Goal: Use online tool/utility: Utilize a website feature to perform a specific function

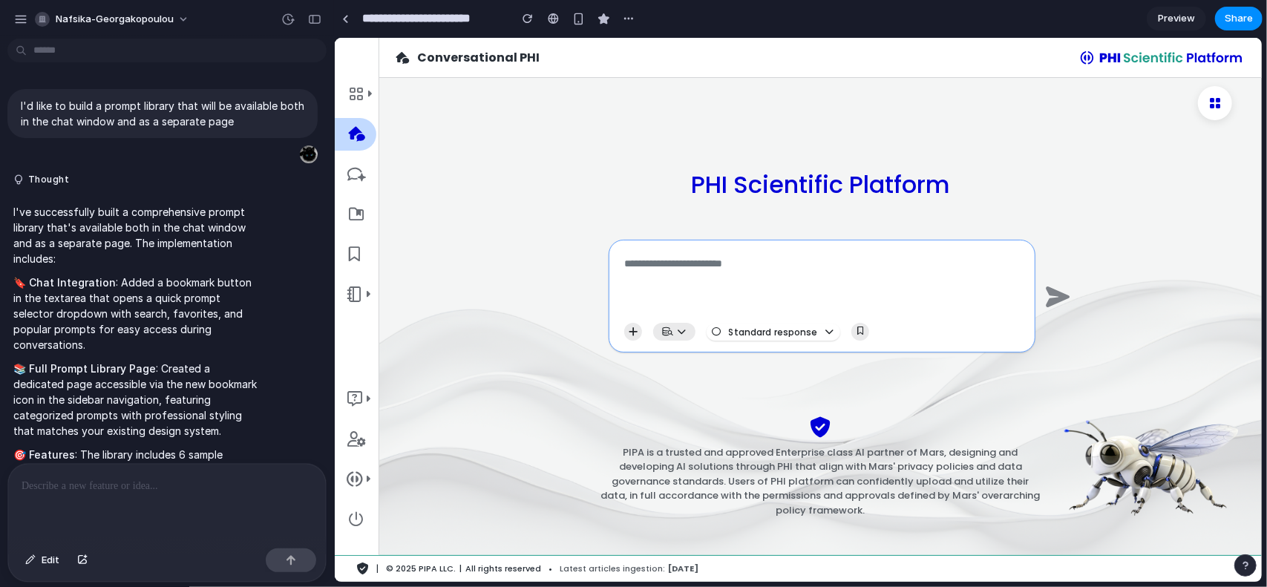
scroll to position [3321, 0]
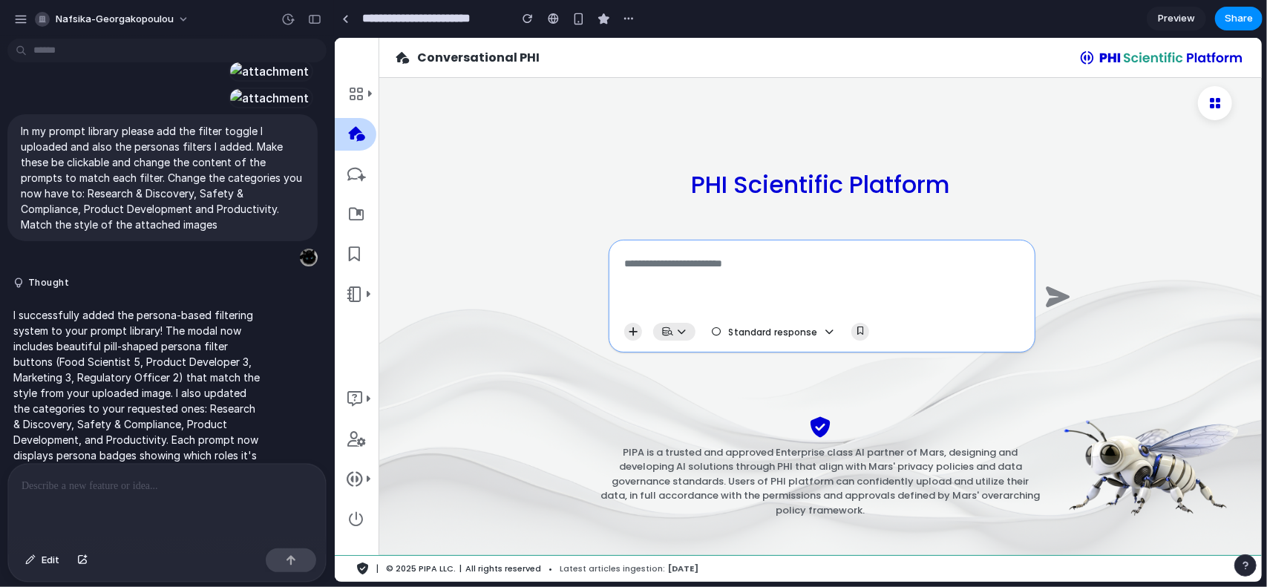
click at [746, 332] on span "Standard response" at bounding box center [772, 332] width 89 height 10
click at [859, 324] on button "button" at bounding box center [860, 331] width 18 height 18
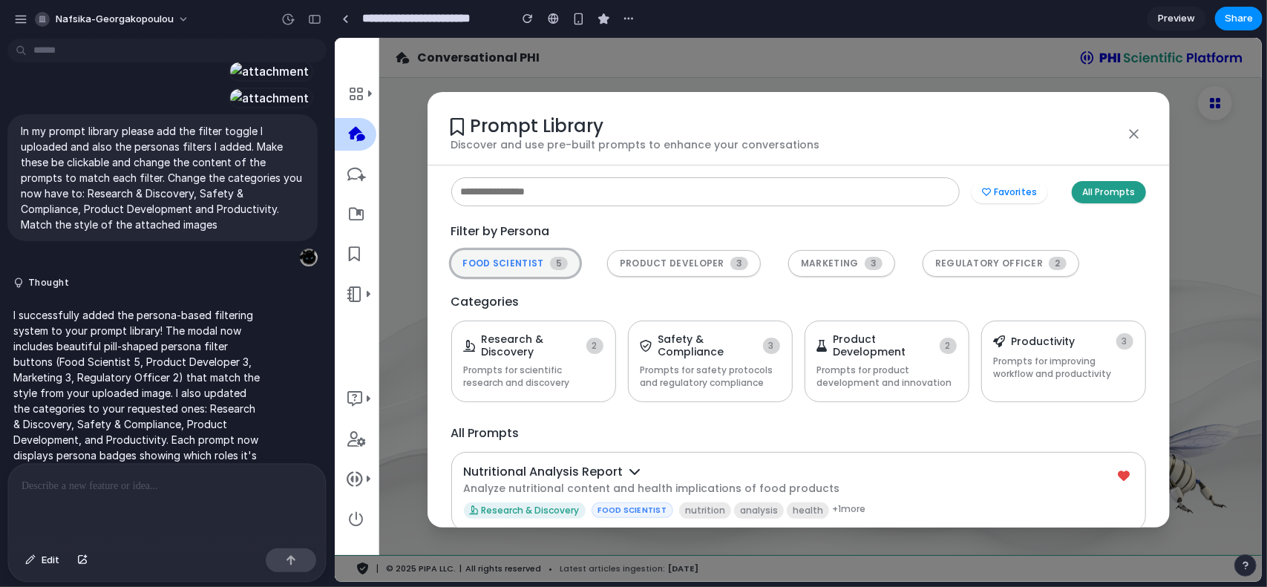
click at [532, 258] on span "FOOD SCIENTIST" at bounding box center [502, 263] width 81 height 10
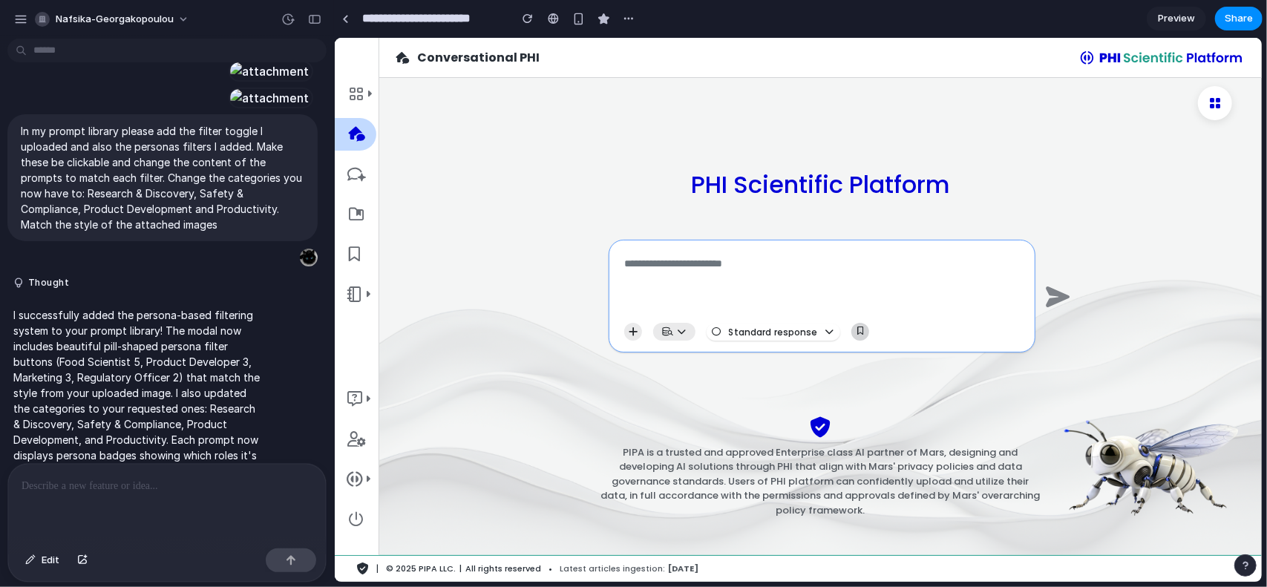
click at [859, 331] on icon "button" at bounding box center [859, 331] width 6 height 8
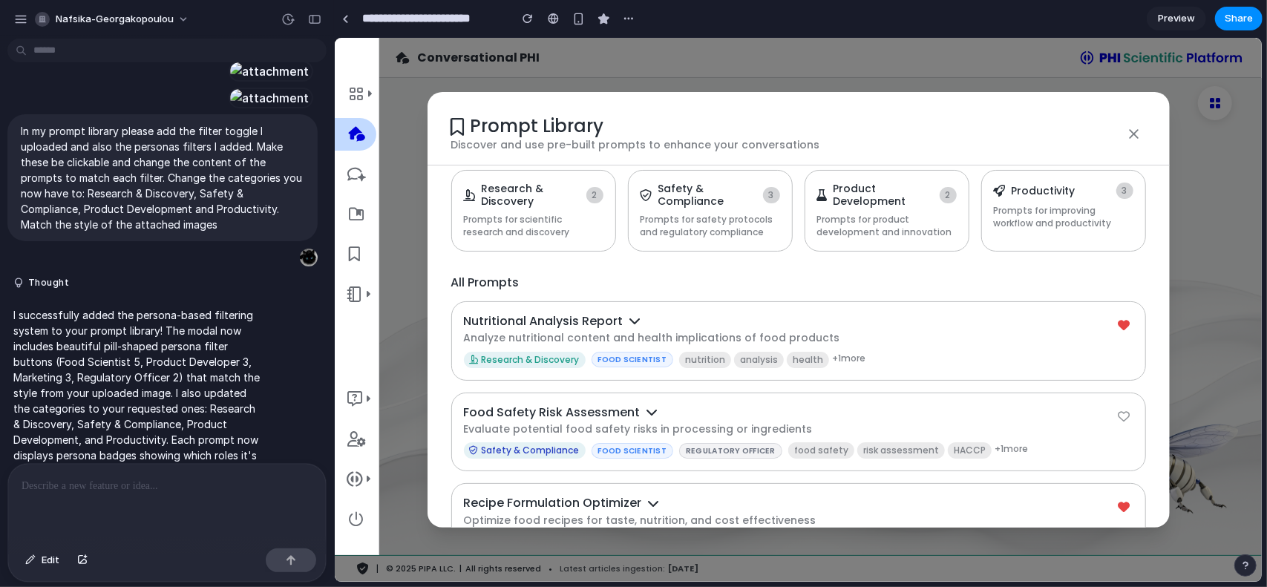
scroll to position [173, 0]
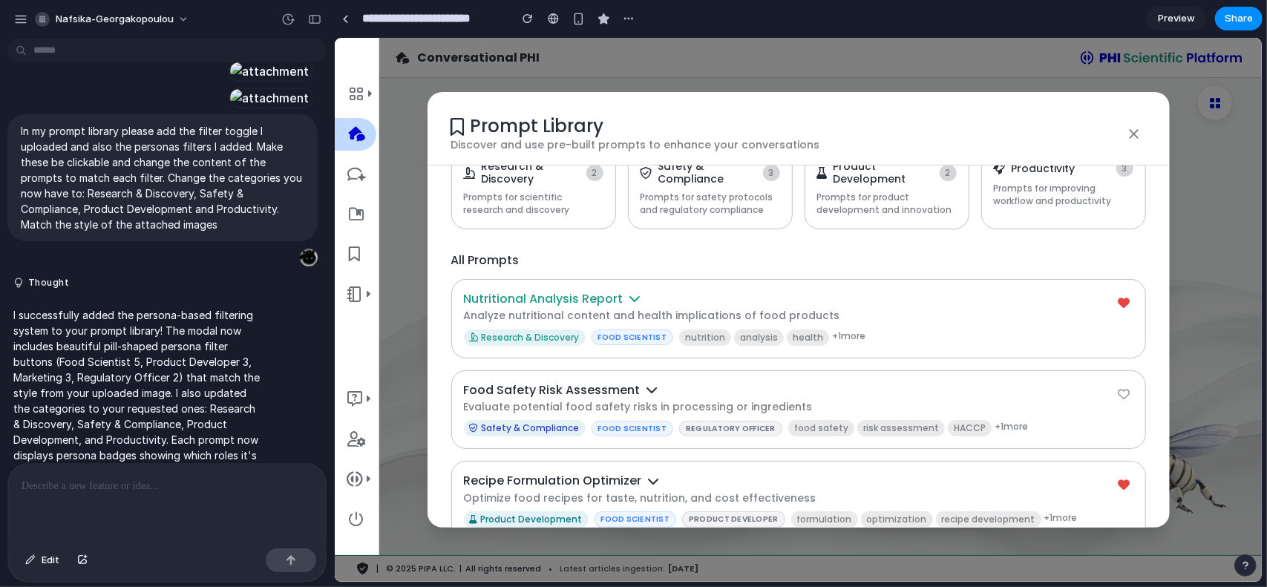
click at [800, 298] on h4 "Nutritional Analysis Report" at bounding box center [789, 298] width 652 height 14
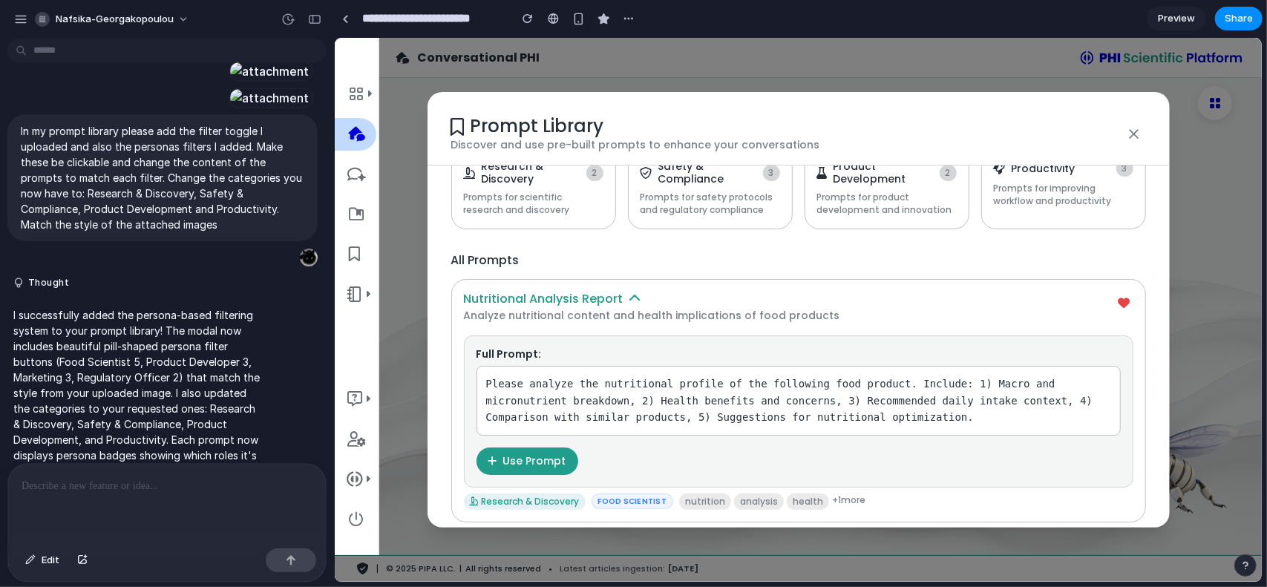
click at [800, 298] on h4 "Nutritional Analysis Report" at bounding box center [789, 298] width 652 height 14
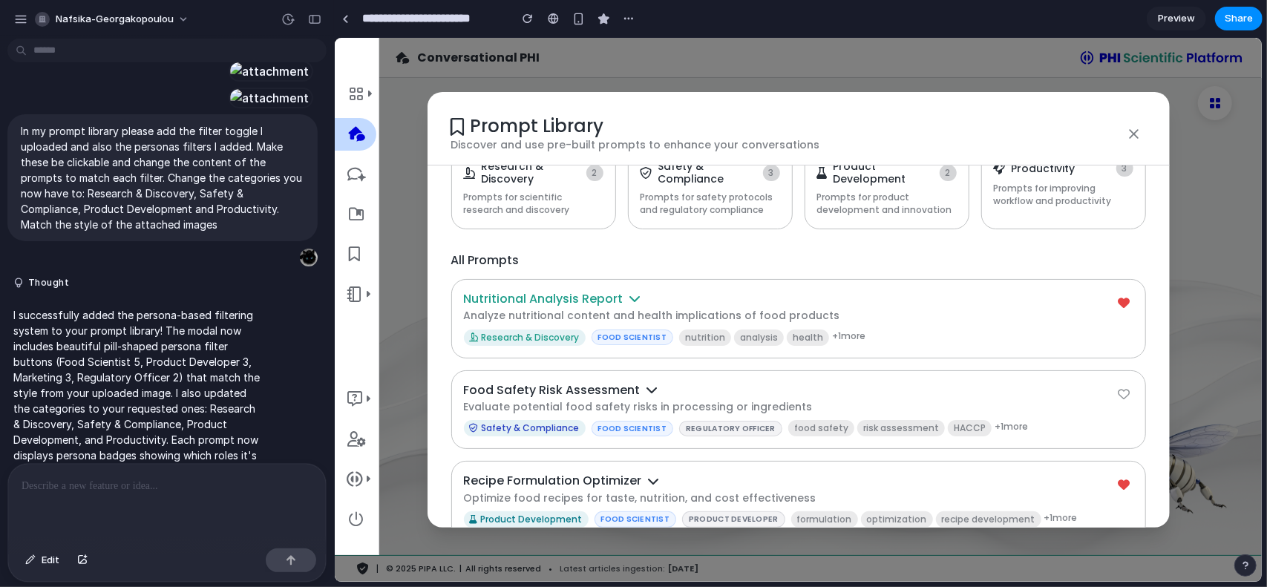
click at [800, 298] on h4 "Nutritional Analysis Report" at bounding box center [789, 298] width 652 height 14
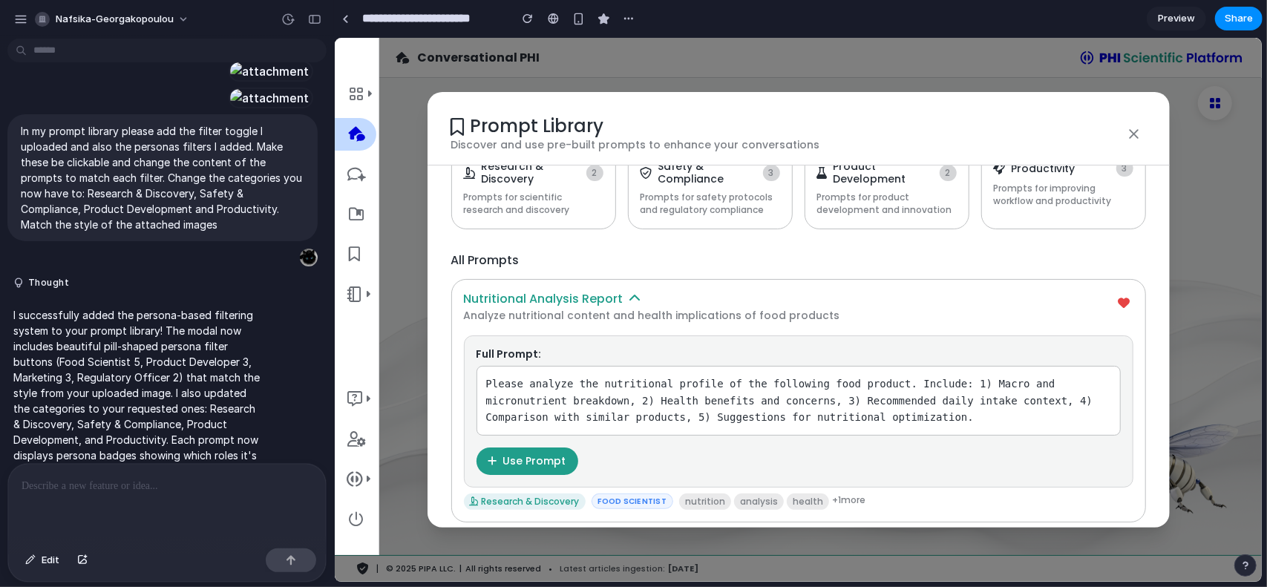
click at [800, 298] on h4 "Nutritional Analysis Report" at bounding box center [789, 298] width 652 height 14
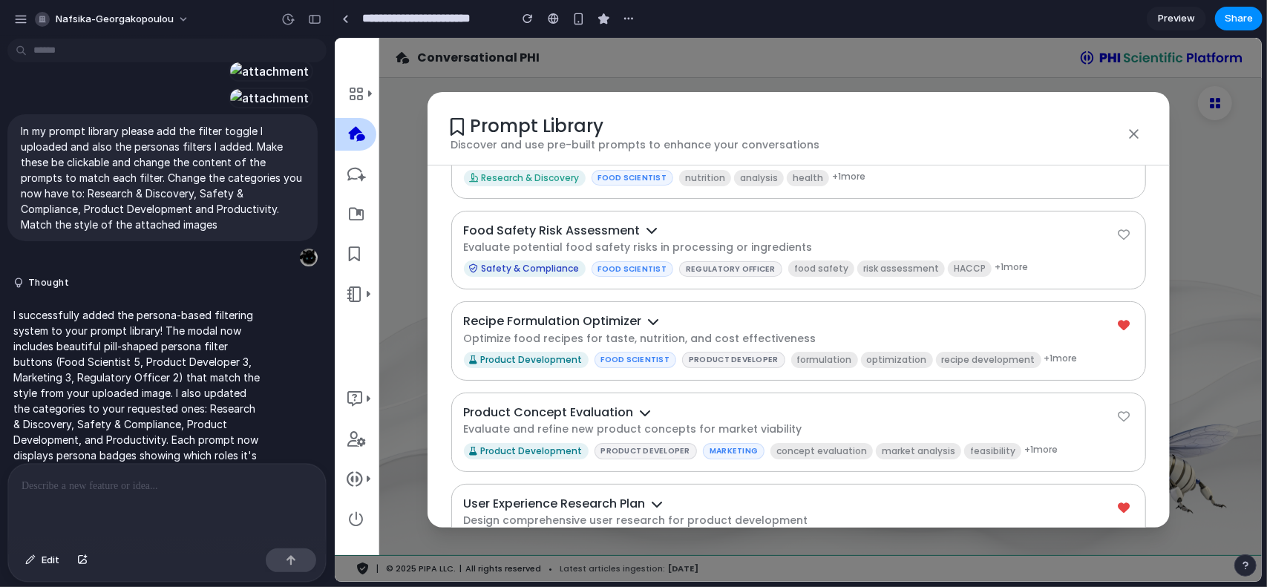
scroll to position [346, 0]
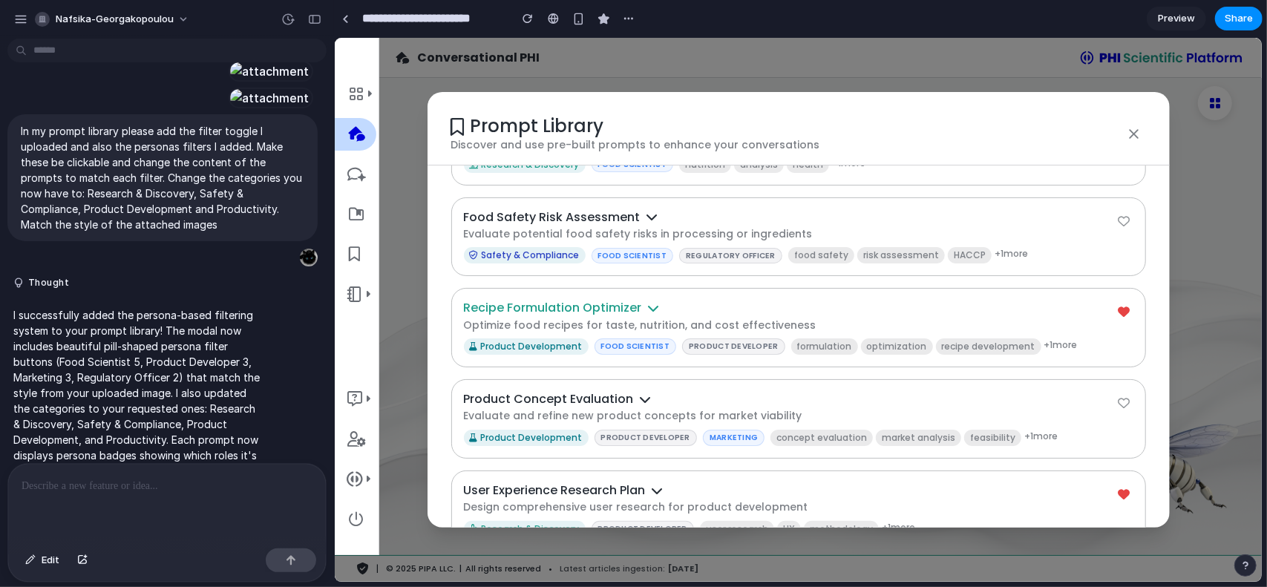
click at [800, 300] on h4 "Recipe Formulation Optimizer" at bounding box center [789, 307] width 652 height 14
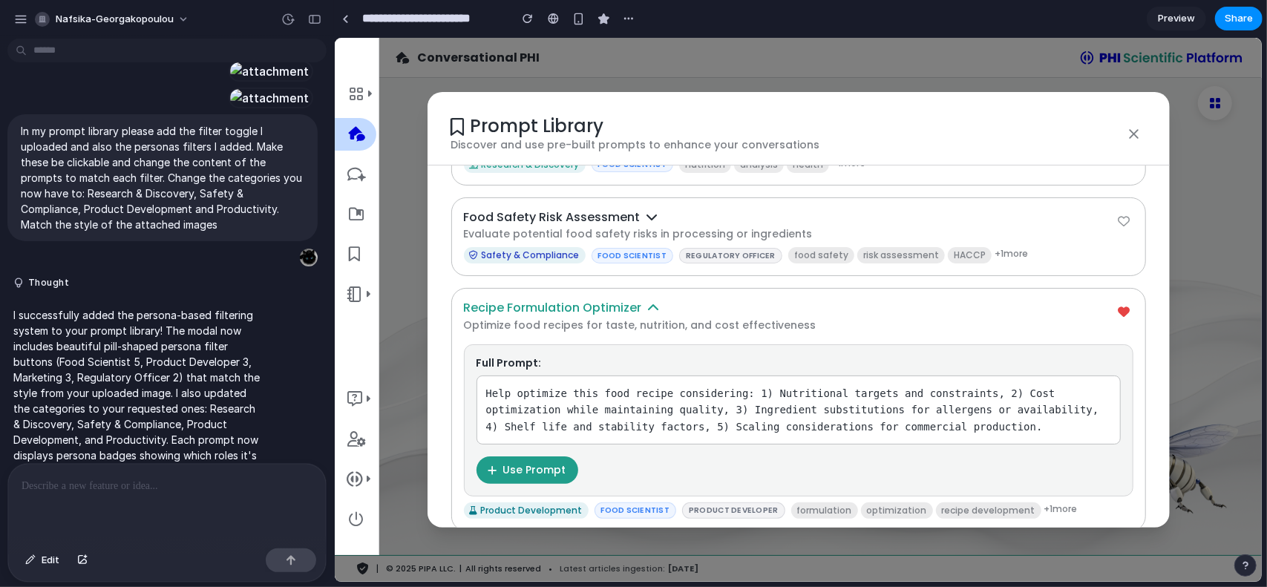
click at [800, 300] on h4 "Recipe Formulation Optimizer" at bounding box center [789, 307] width 652 height 14
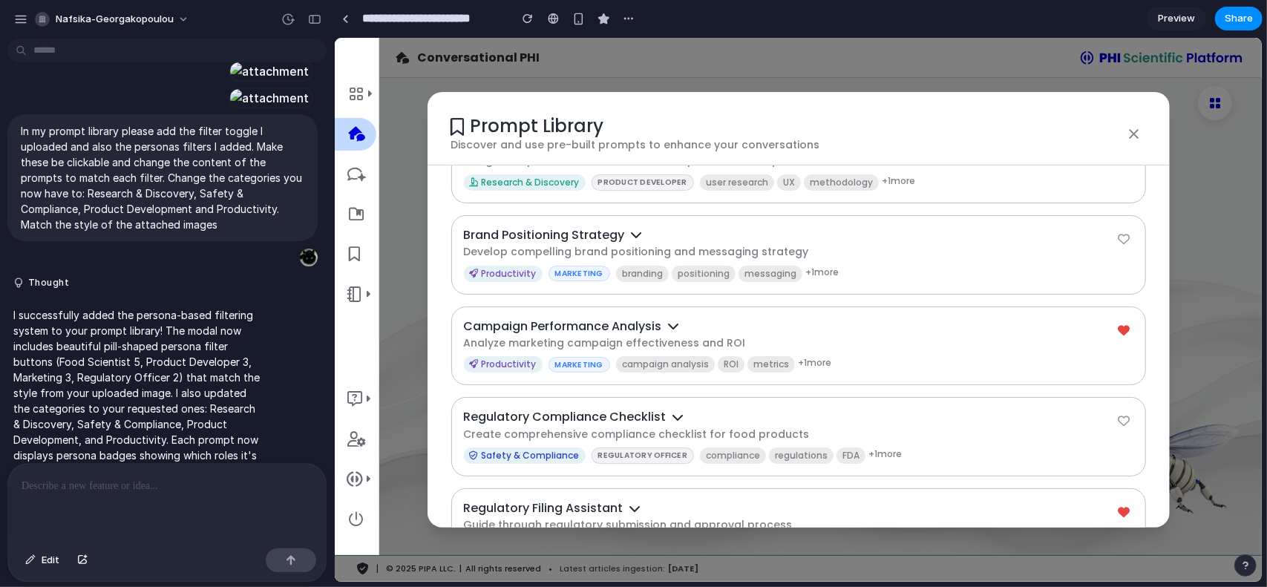
scroll to position [841, 0]
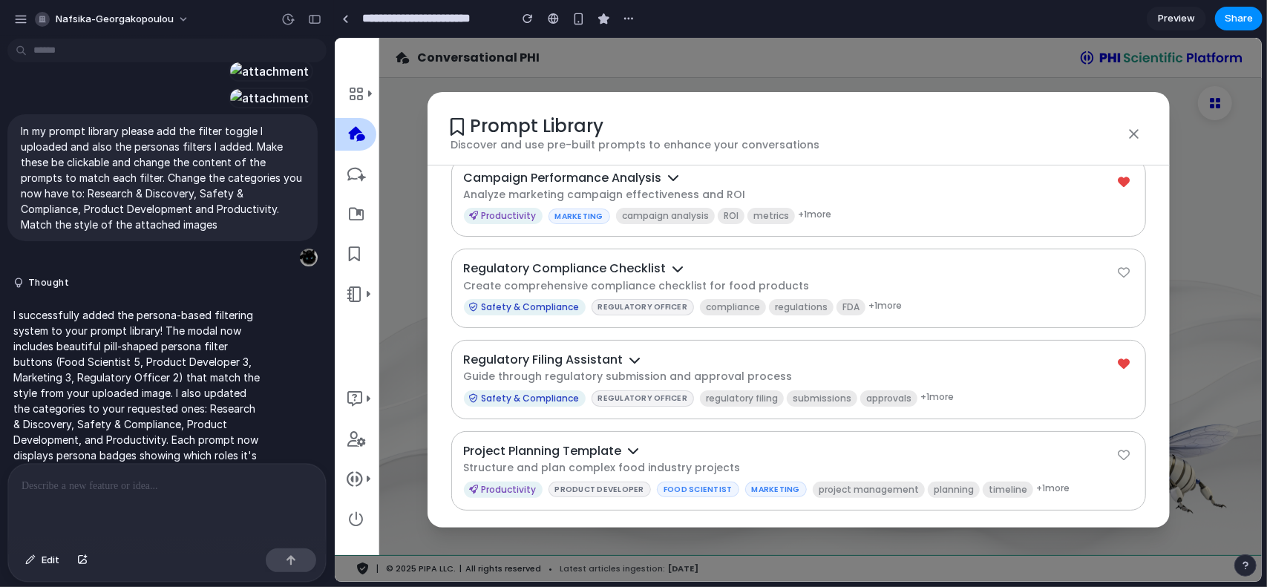
click at [1214, 326] on div "Prompt Library Discover and use pre-built prompts to enhance your conversations…" at bounding box center [797, 309] width 927 height 544
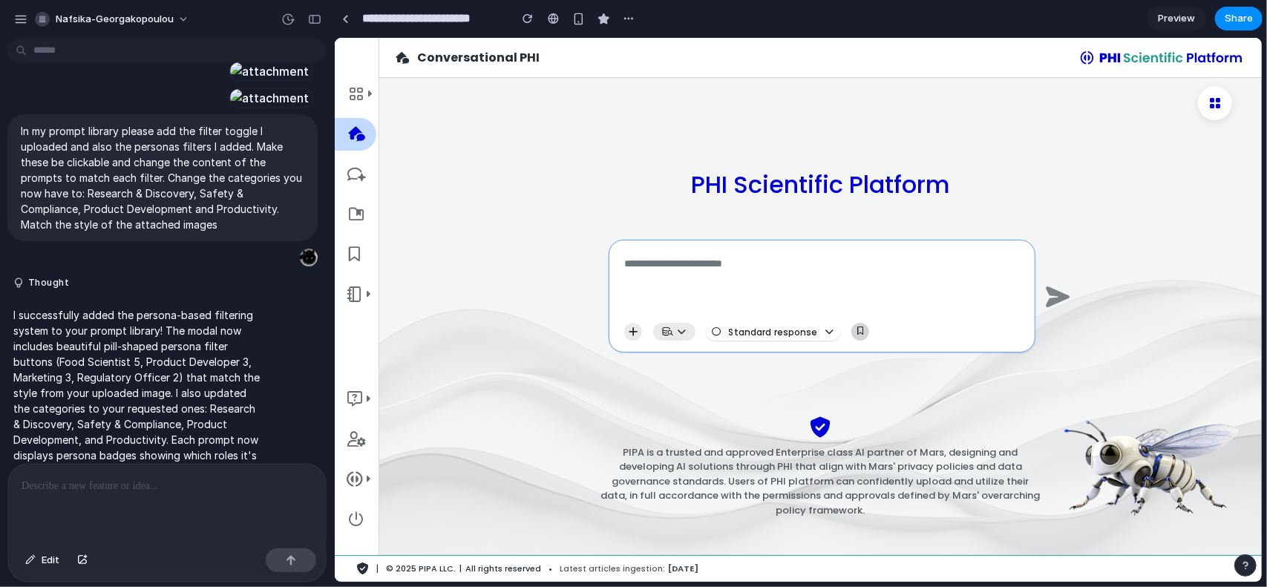
click at [858, 330] on icon "button" at bounding box center [859, 331] width 6 height 8
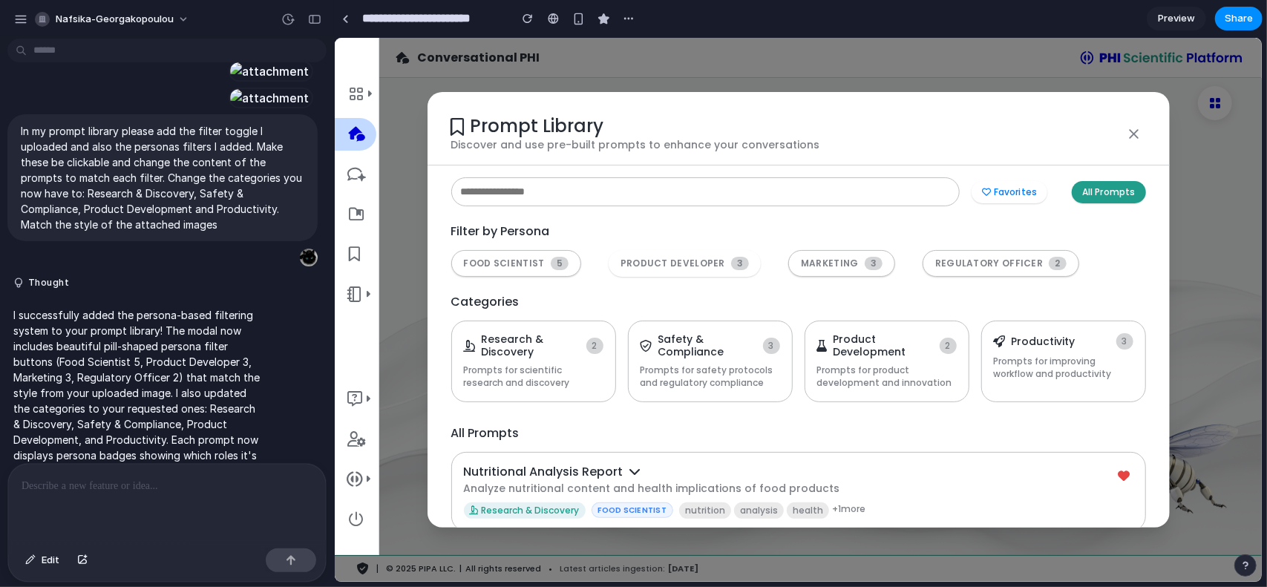
click at [512, 197] on input "text" at bounding box center [704, 191] width 508 height 29
click at [1001, 194] on button "Favorites" at bounding box center [1009, 191] width 76 height 22
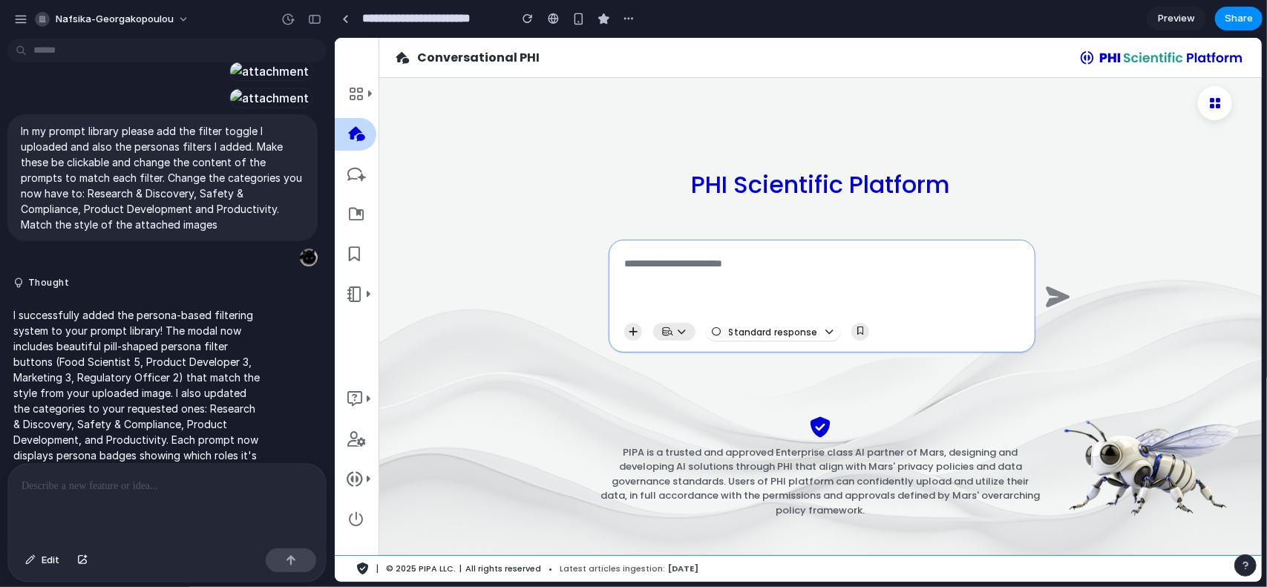
scroll to position [0, 0]
click at [856, 332] on icon "button" at bounding box center [859, 331] width 6 height 8
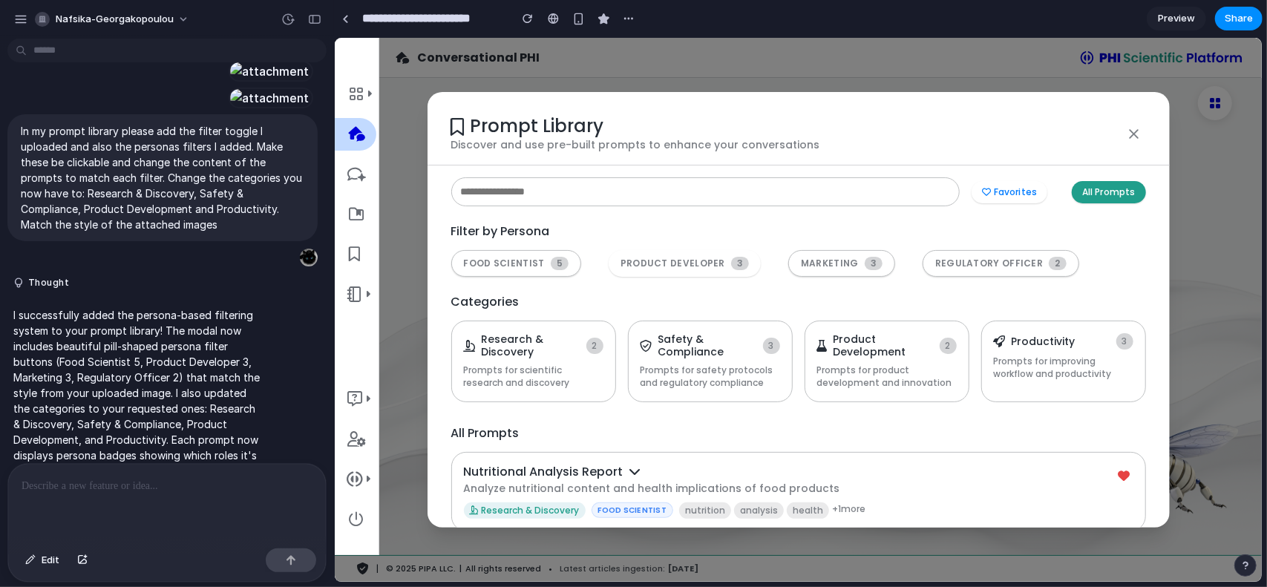
click at [643, 56] on div "Prompt Library Discover and use pre-built prompts to enhance your conversations…" at bounding box center [797, 309] width 927 height 544
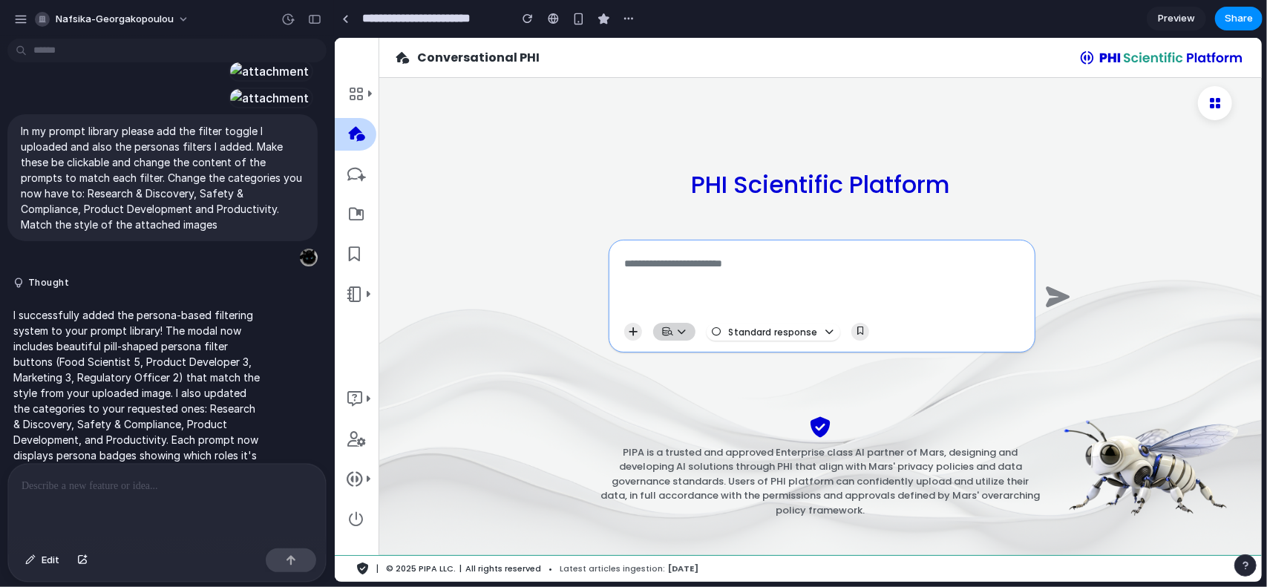
click at [677, 329] on icon at bounding box center [680, 331] width 9 height 9
click at [858, 330] on icon "button" at bounding box center [859, 331] width 6 height 8
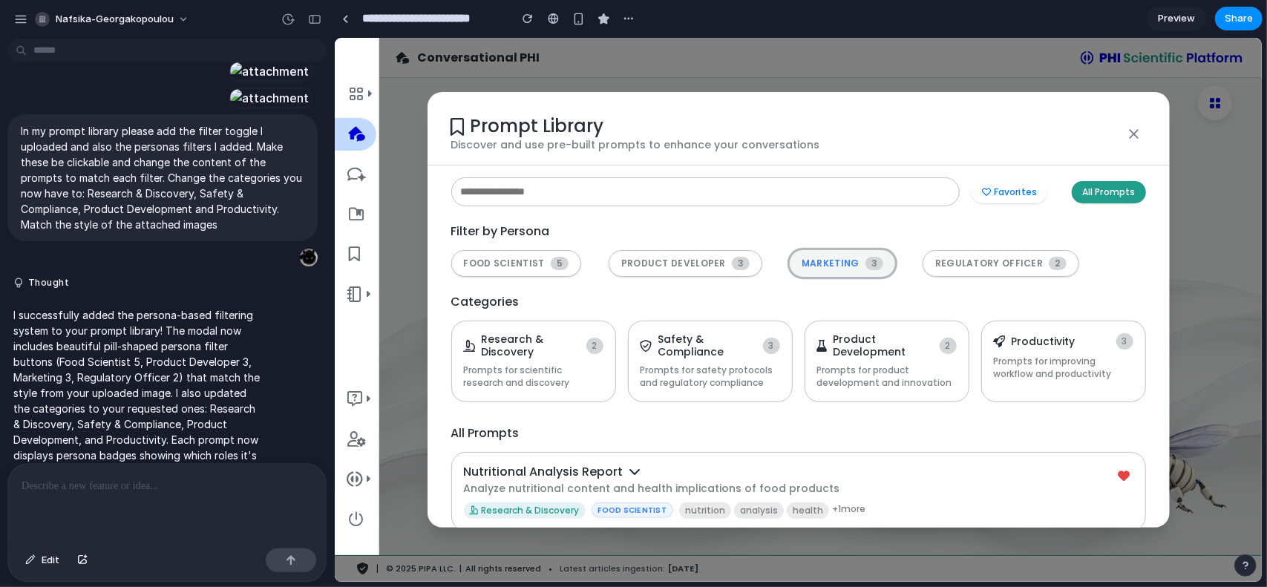
click at [819, 259] on span "MARKETING" at bounding box center [830, 263] width 58 height 10
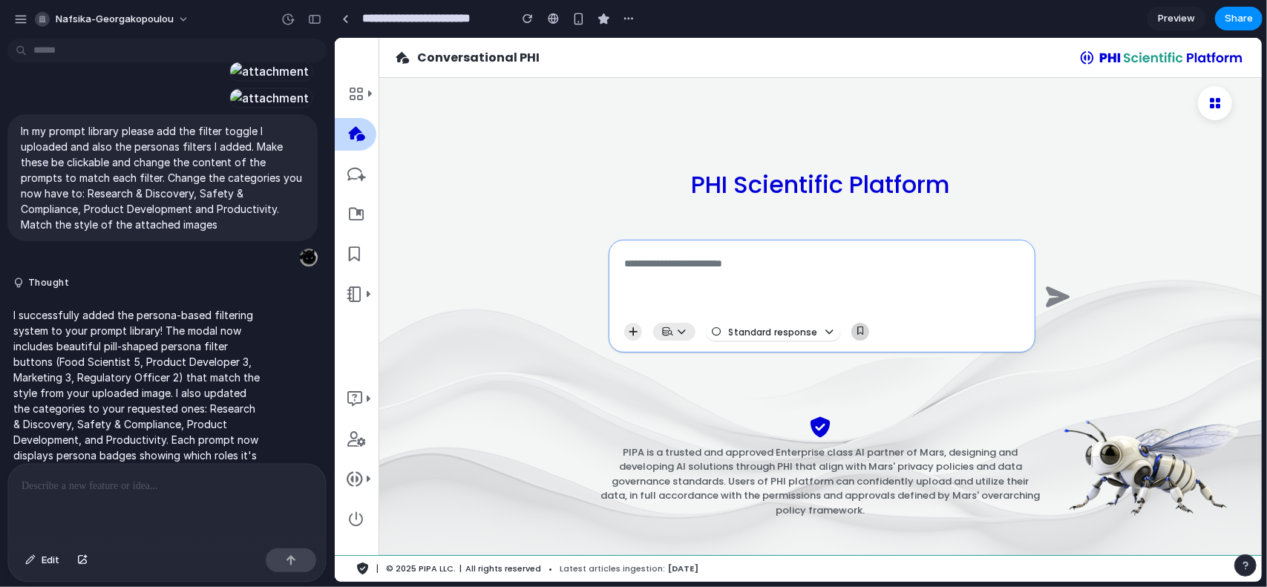
click at [855, 324] on button "button" at bounding box center [860, 331] width 18 height 18
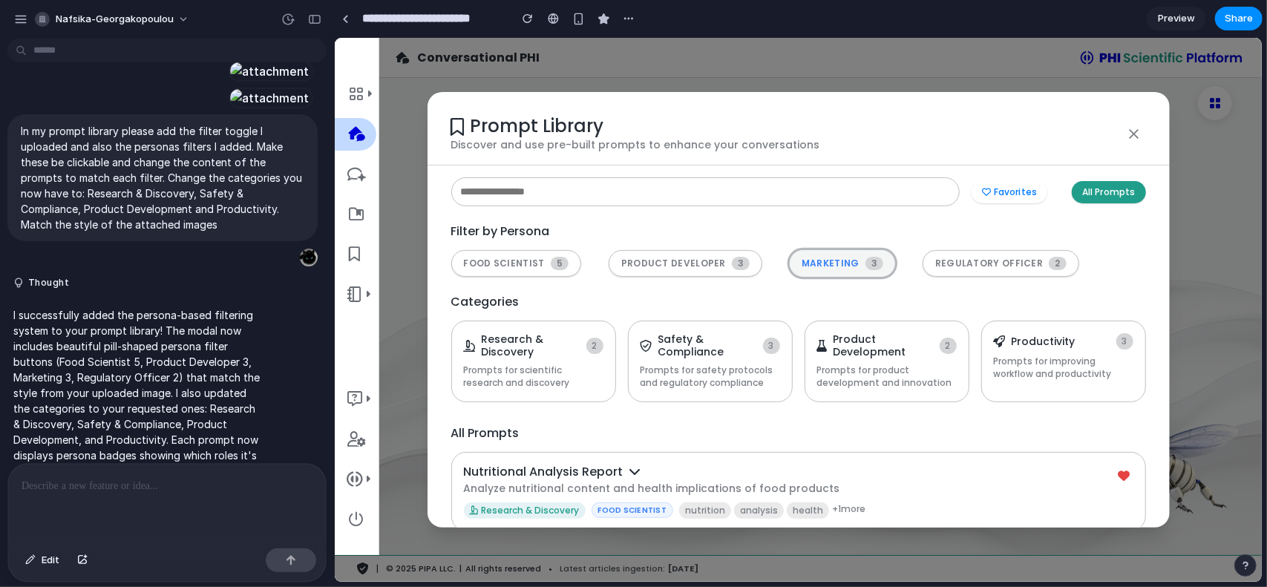
click at [812, 260] on span "MARKETING" at bounding box center [830, 263] width 58 height 10
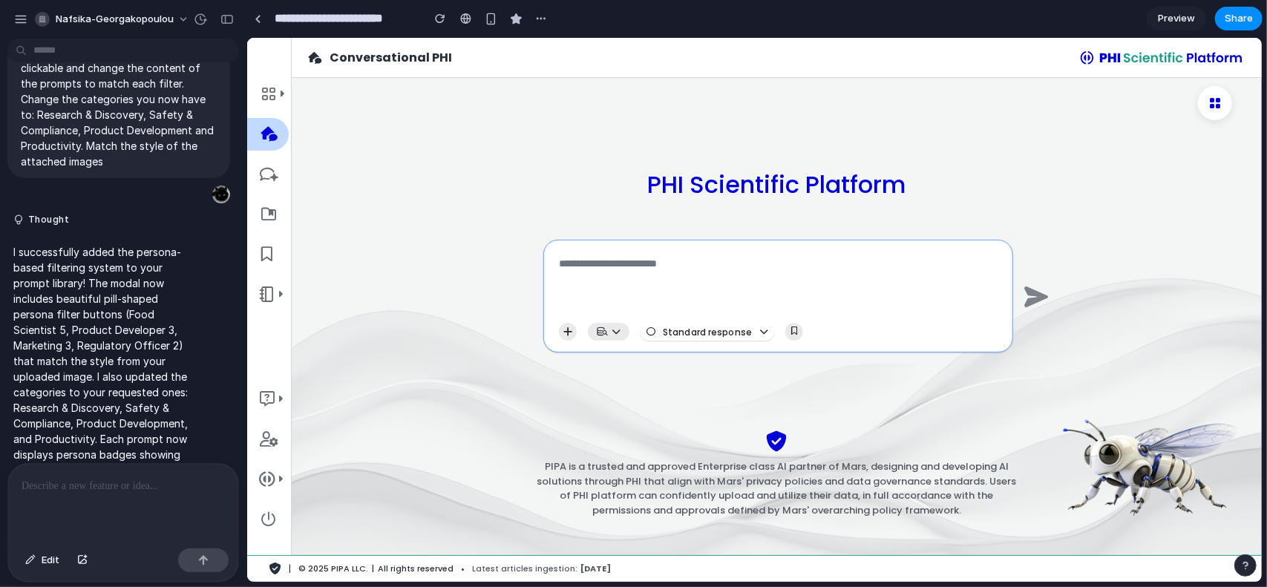
scroll to position [4864, 0]
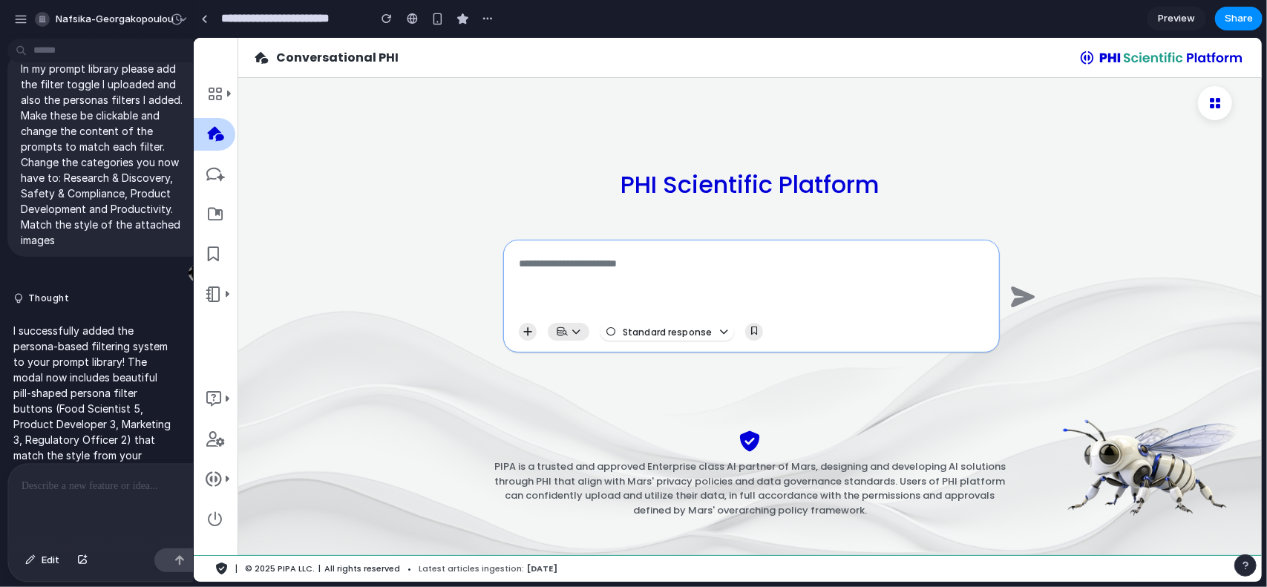
drag, startPoint x: 331, startPoint y: 76, endPoint x: 193, endPoint y: 81, distance: 138.1
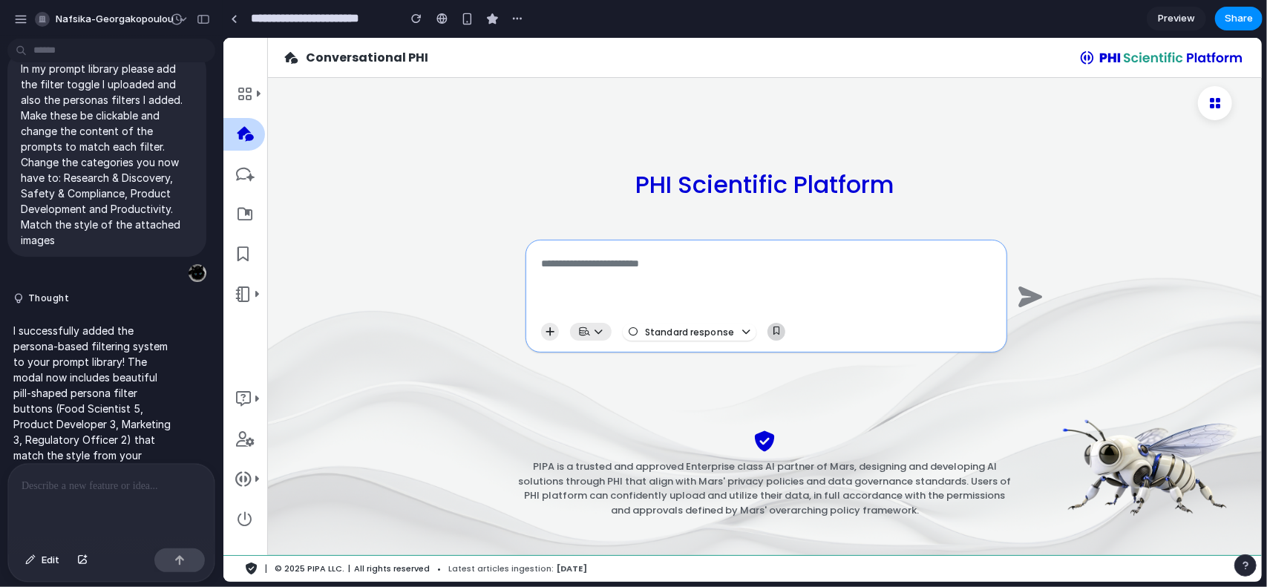
click at [773, 329] on icon "button" at bounding box center [776, 331] width 6 height 8
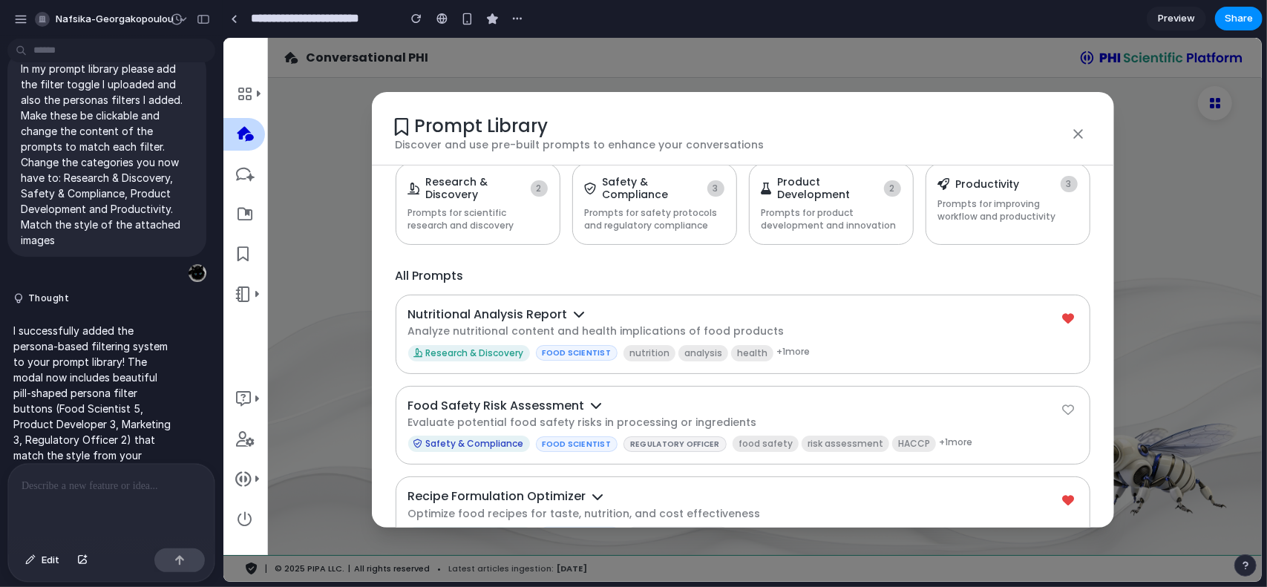
scroll to position [173, 0]
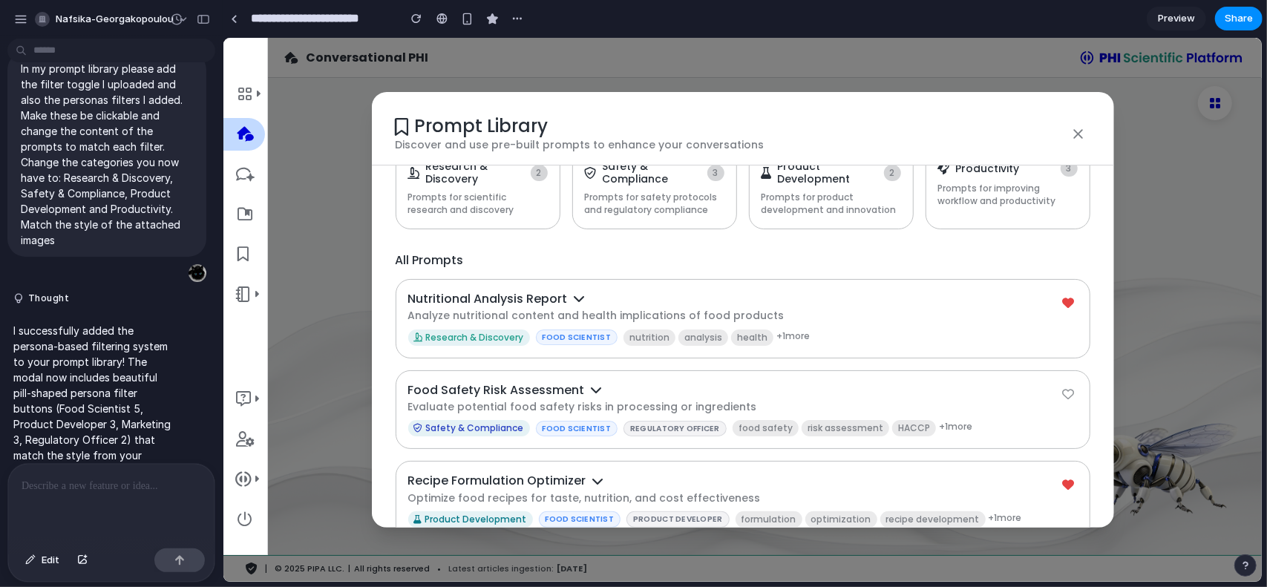
click at [89, 491] on div at bounding box center [111, 503] width 206 height 79
click at [31, 483] on p "**********" at bounding box center [109, 486] width 174 height 18
click at [123, 479] on p "**********" at bounding box center [109, 486] width 174 height 18
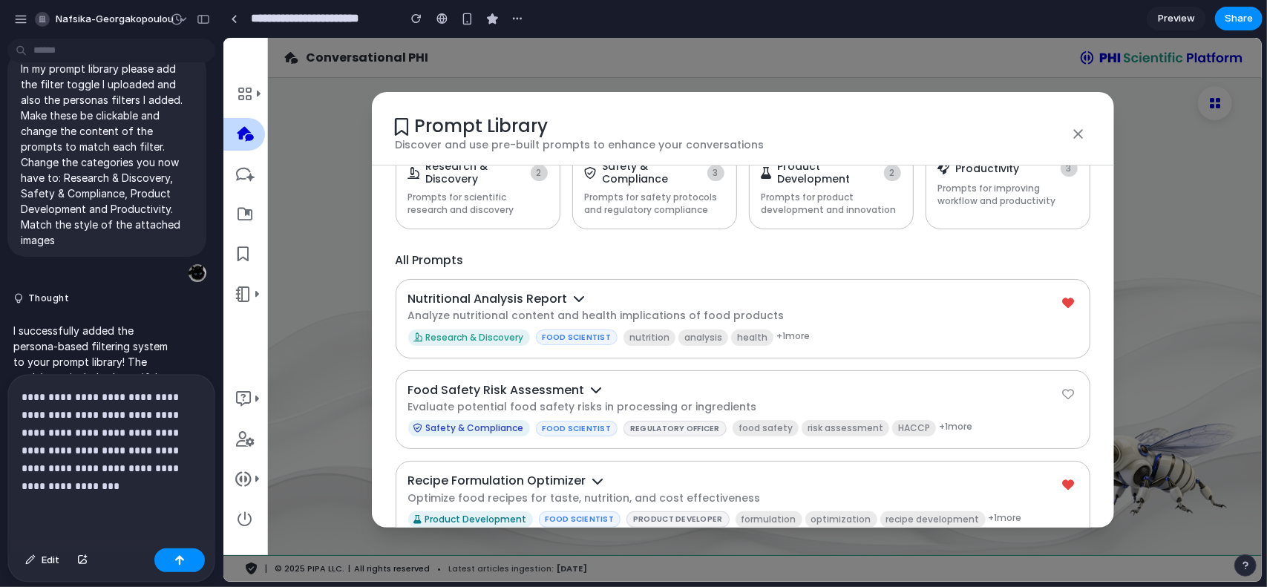
scroll to position [0, 0]
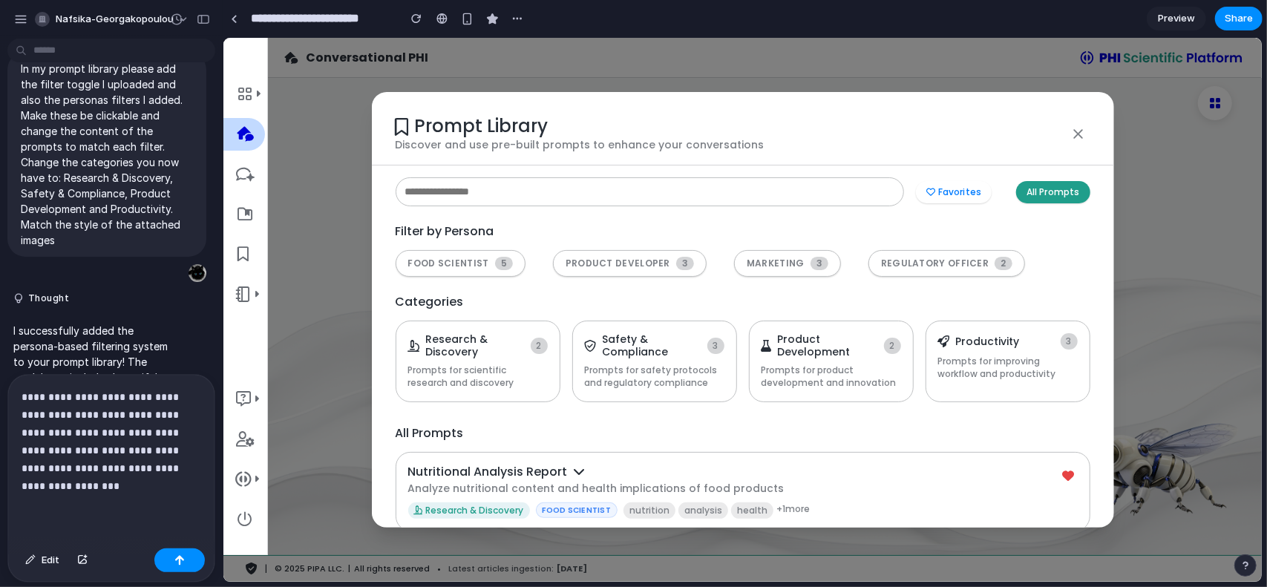
click at [152, 427] on p "**********" at bounding box center [109, 441] width 174 height 107
click at [111, 428] on p "**********" at bounding box center [109, 432] width 174 height 125
click at [186, 428] on p "**********" at bounding box center [109, 424] width 174 height 142
click at [105, 446] on p "**********" at bounding box center [109, 424] width 174 height 142
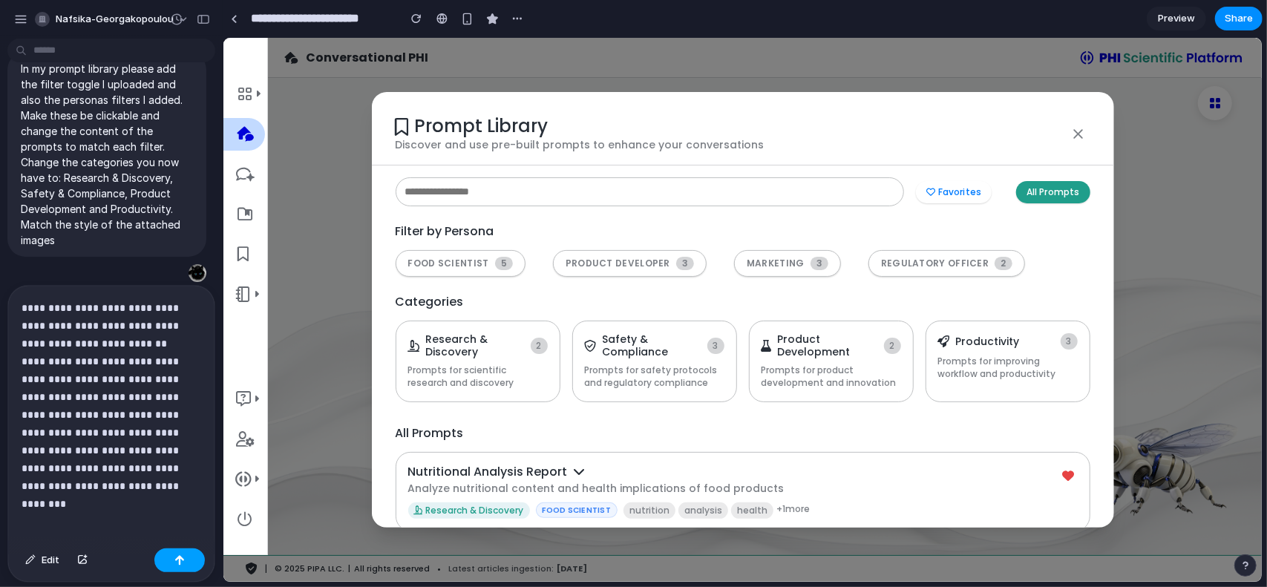
click at [188, 566] on button "button" at bounding box center [179, 560] width 50 height 24
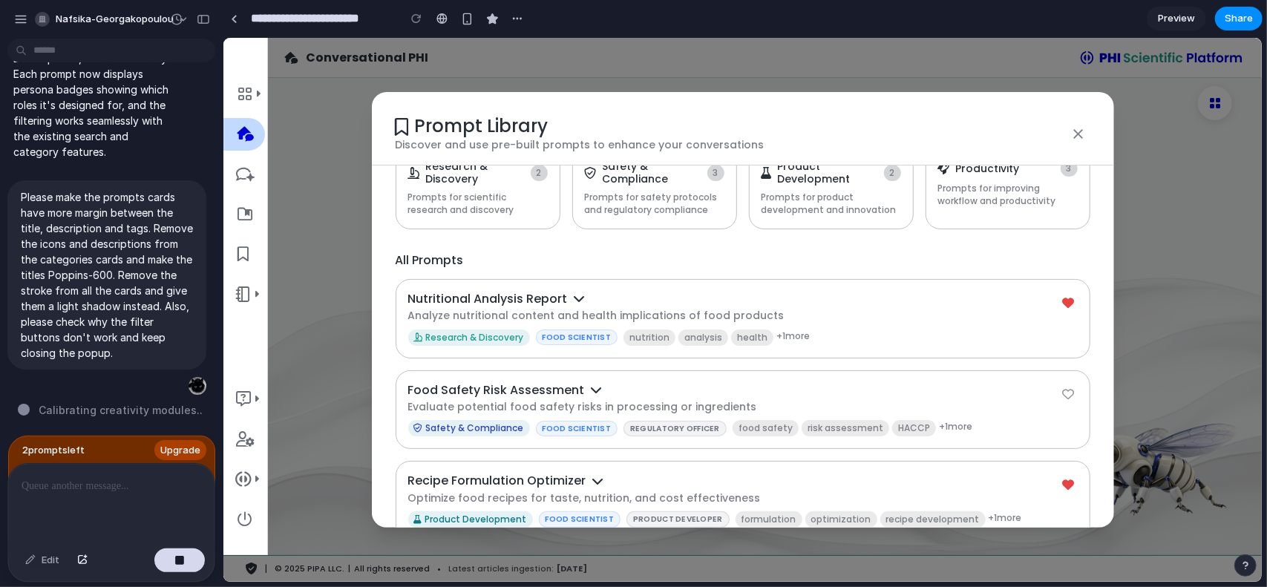
scroll to position [346, 0]
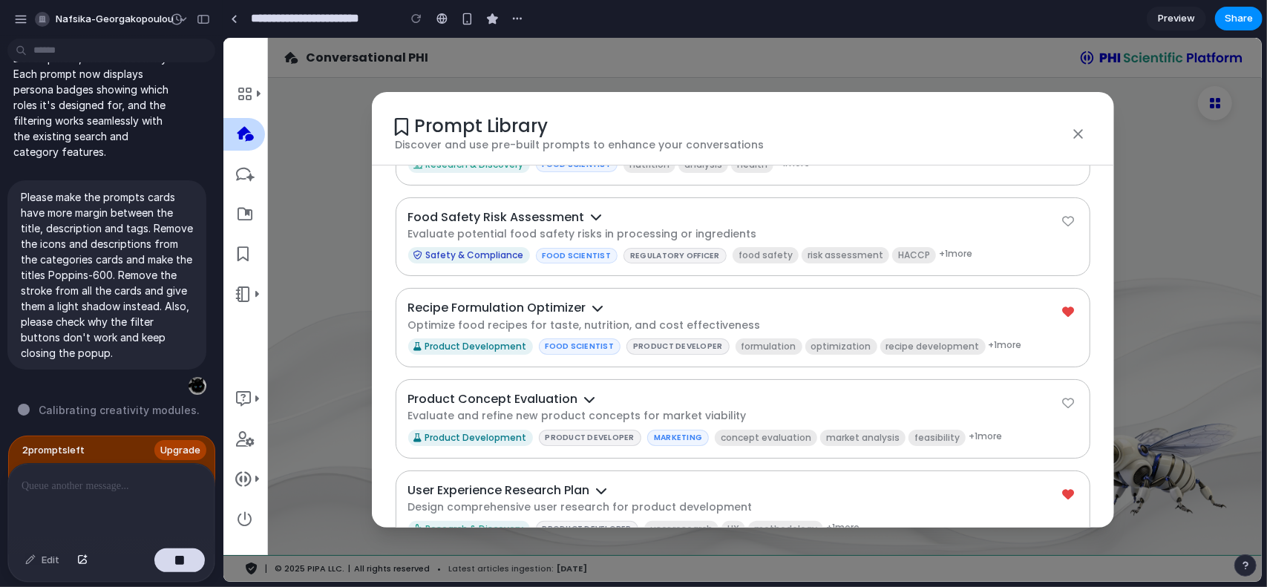
click at [1147, 263] on div "Prompt Library Discover and use pre-built prompts to enhance your conversations…" at bounding box center [742, 309] width 1038 height 544
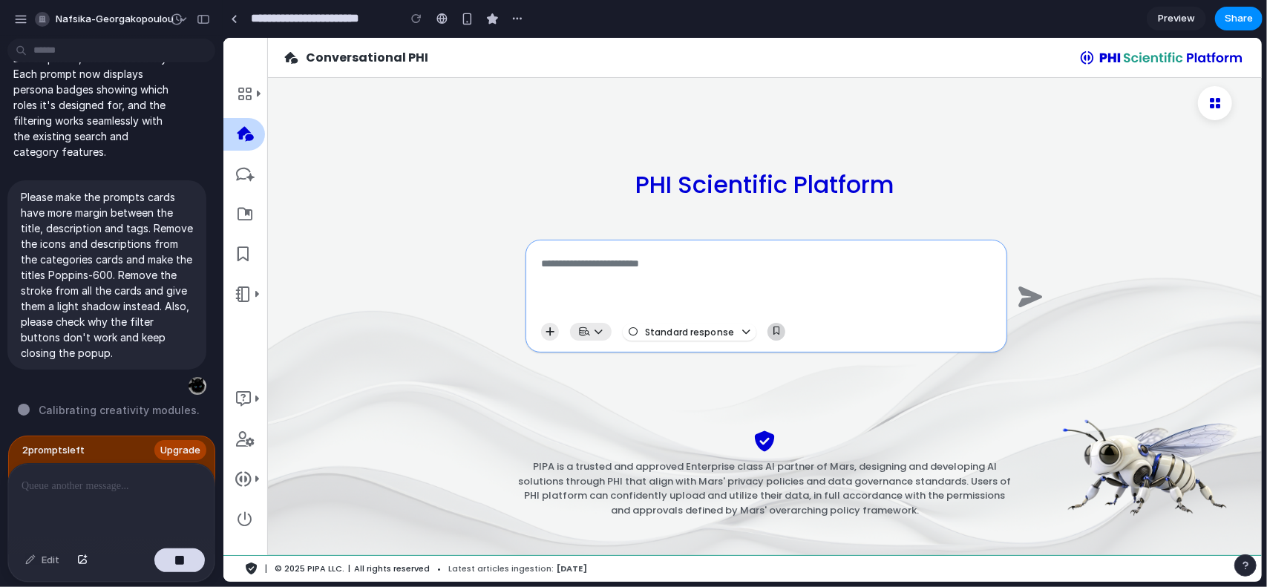
click at [773, 329] on icon "button" at bounding box center [776, 331] width 6 height 8
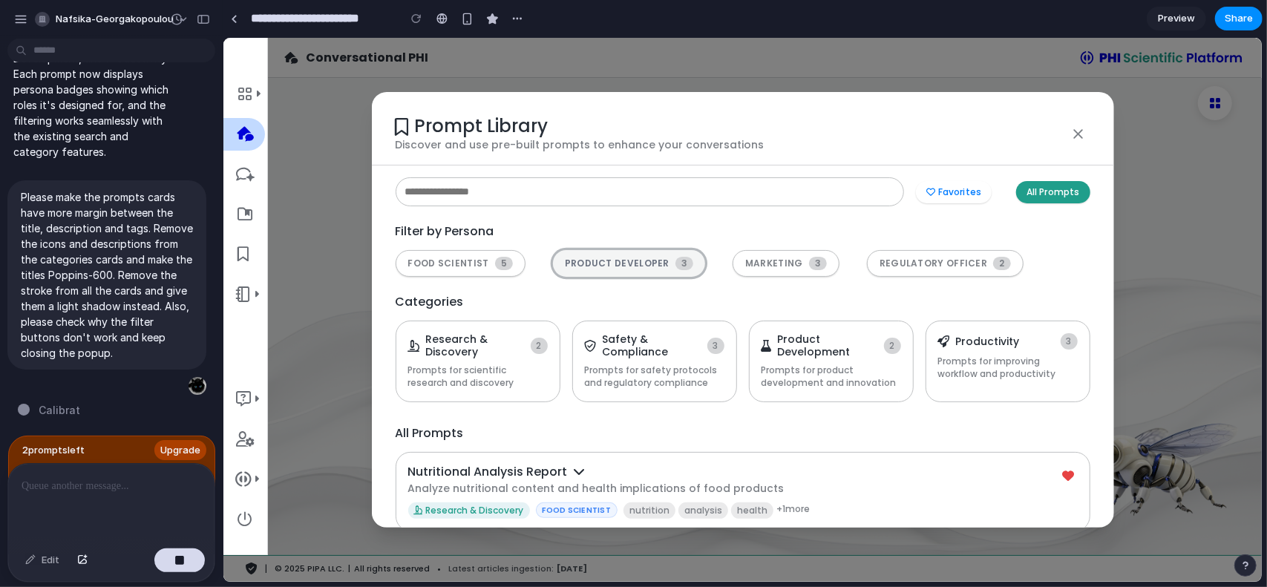
click at [588, 258] on span "PRODUCT DEVELOPER" at bounding box center [616, 263] width 105 height 10
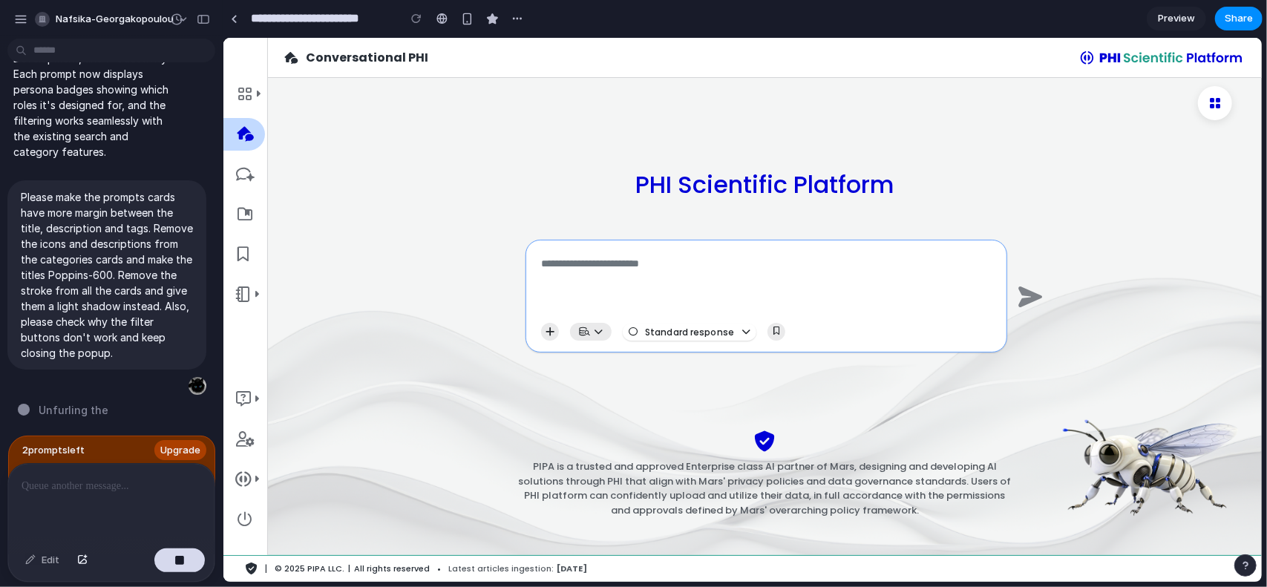
scroll to position [0, 0]
click at [773, 334] on icon "button" at bounding box center [776, 331] width 6 height 8
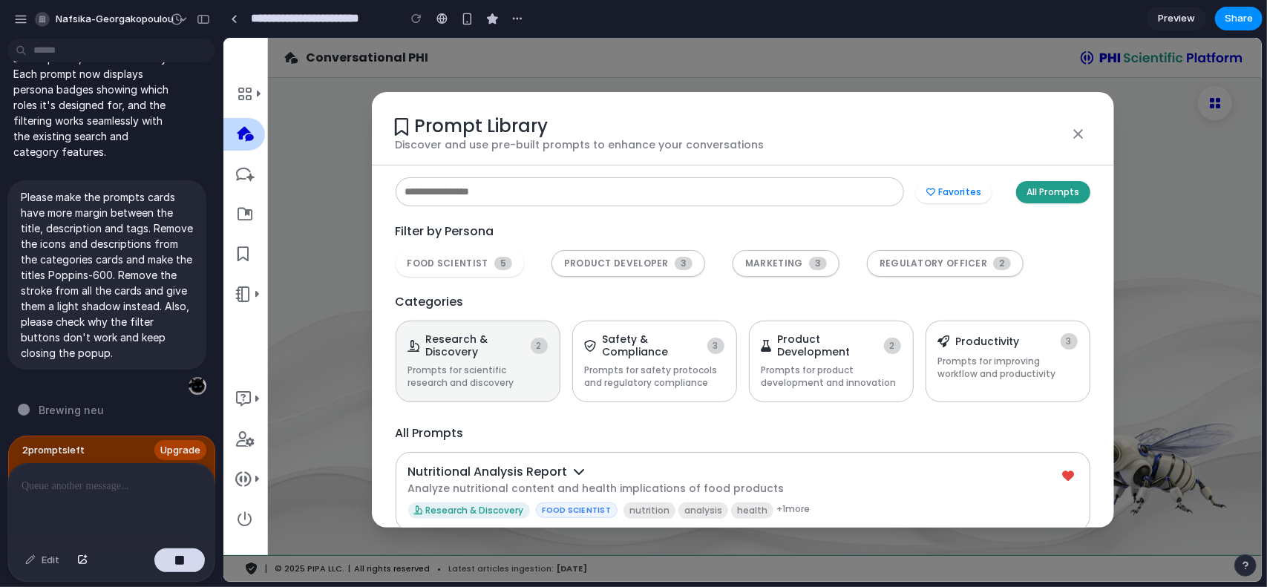
click at [461, 342] on h4 "Research & Discovery" at bounding box center [474, 344] width 99 height 25
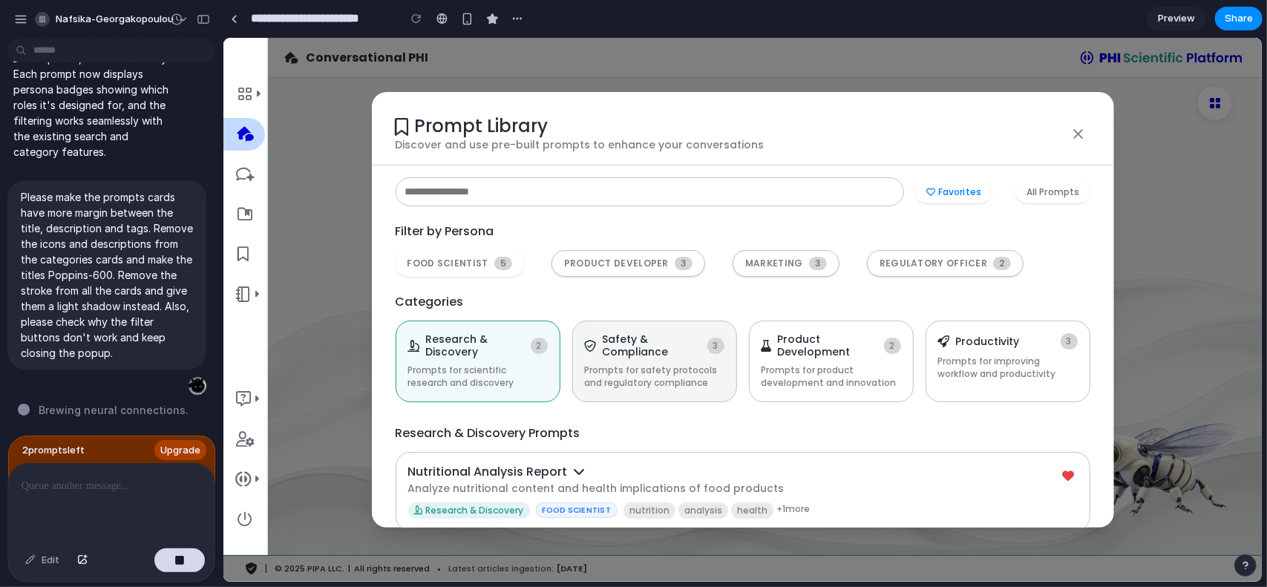
click at [677, 366] on p "Prompts for safety protocols and regulatory compliance" at bounding box center [654, 376] width 140 height 25
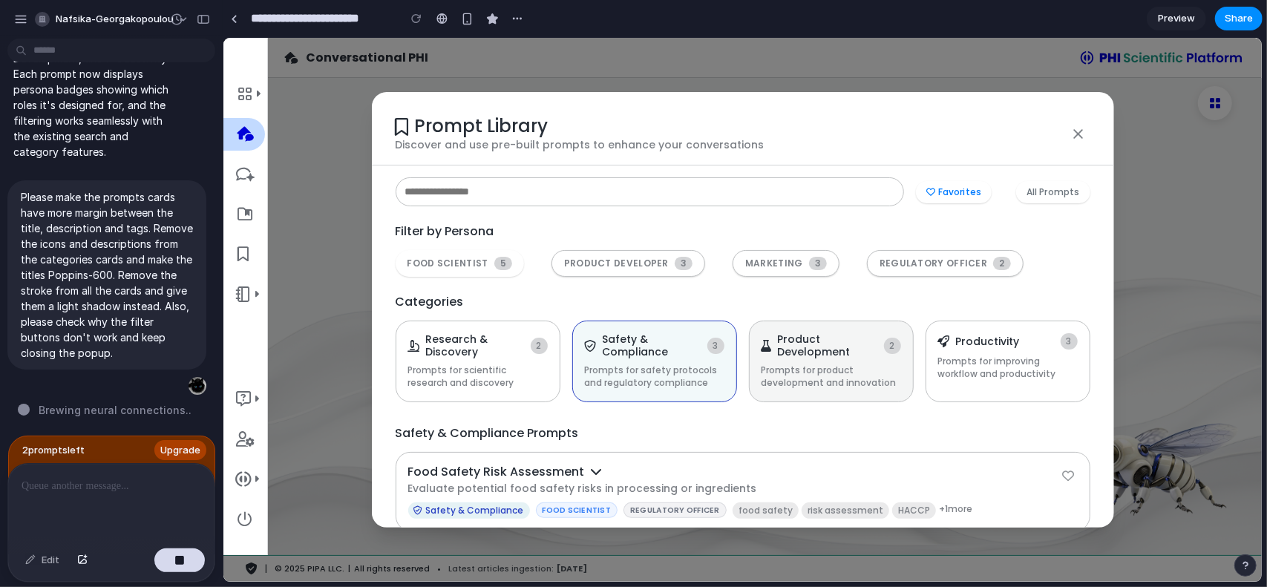
click at [827, 368] on p "Prompts for product development and innovation" at bounding box center [831, 376] width 140 height 25
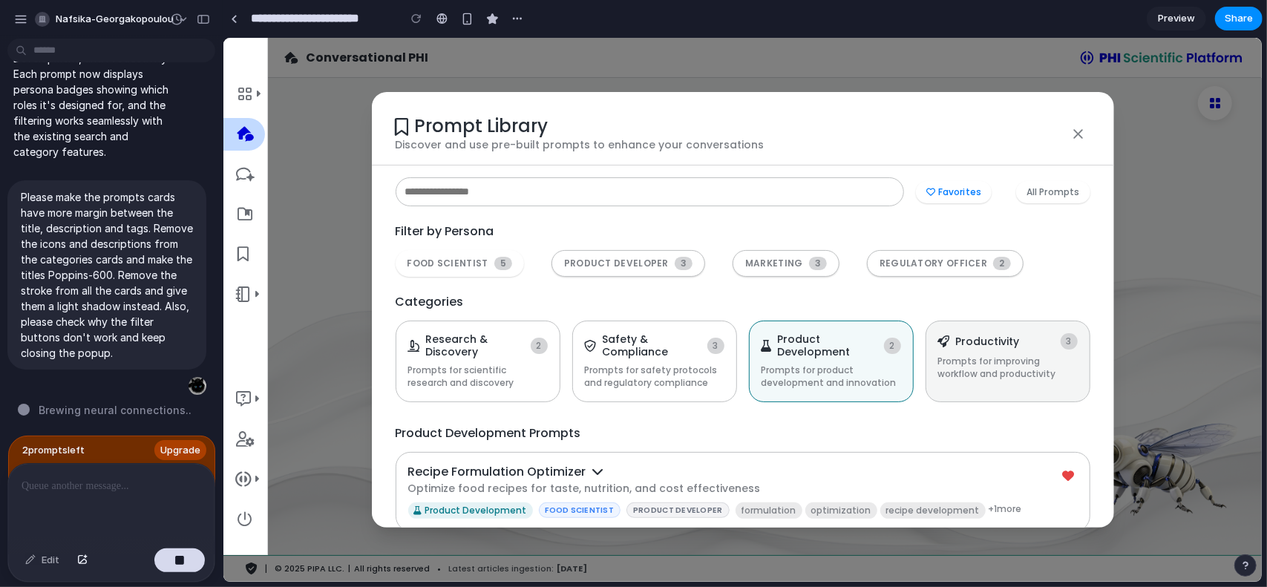
click at [968, 370] on p "Prompts for improving workflow and productivity" at bounding box center [1007, 367] width 140 height 25
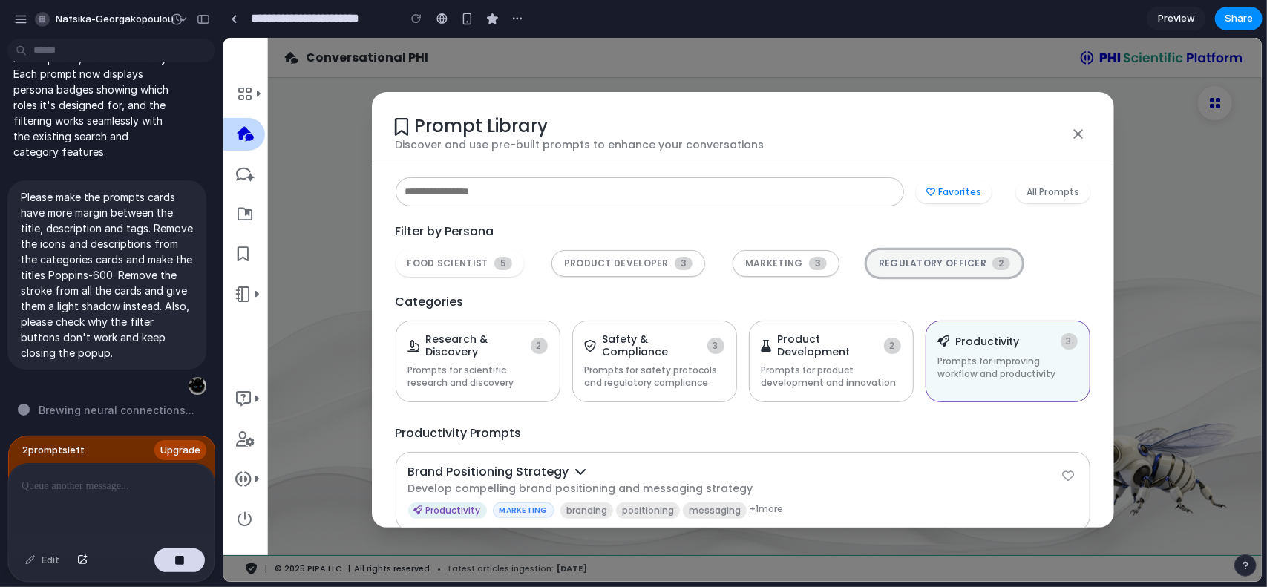
click at [882, 258] on span "REGULATORY OFFICER" at bounding box center [932, 263] width 108 height 10
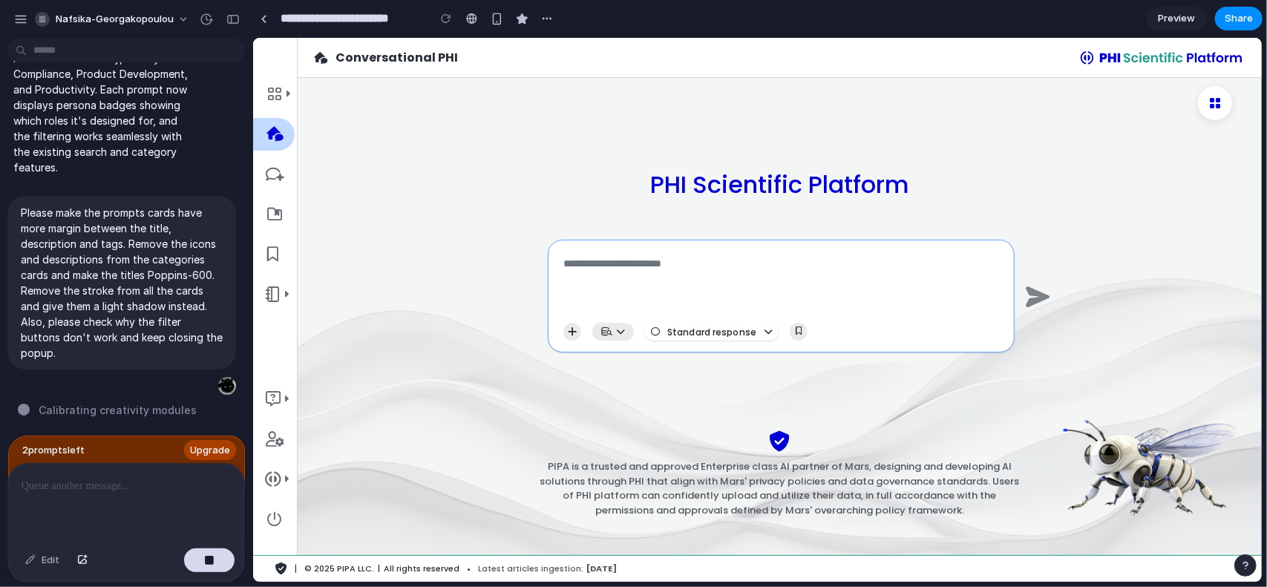
scroll to position [4339, 0]
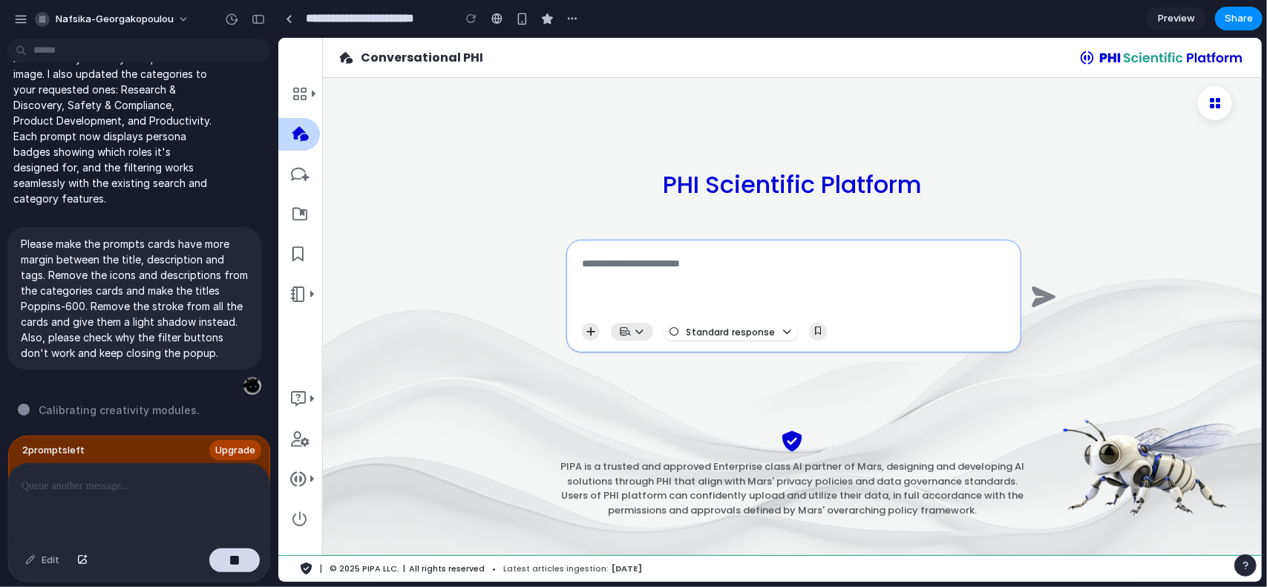
drag, startPoint x: 222, startPoint y: 295, endPoint x: 278, endPoint y: 301, distance: 56.0
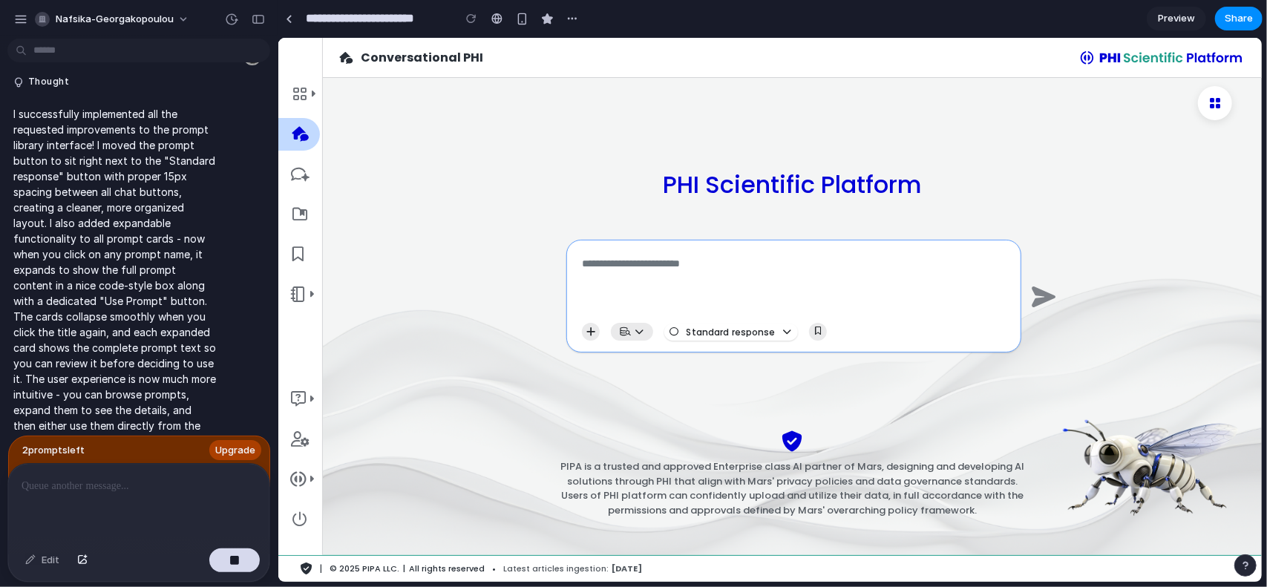
click at [200, 180] on p "I successfully implemented all the requested improvements to the prompt library…" at bounding box center [114, 285] width 203 height 358
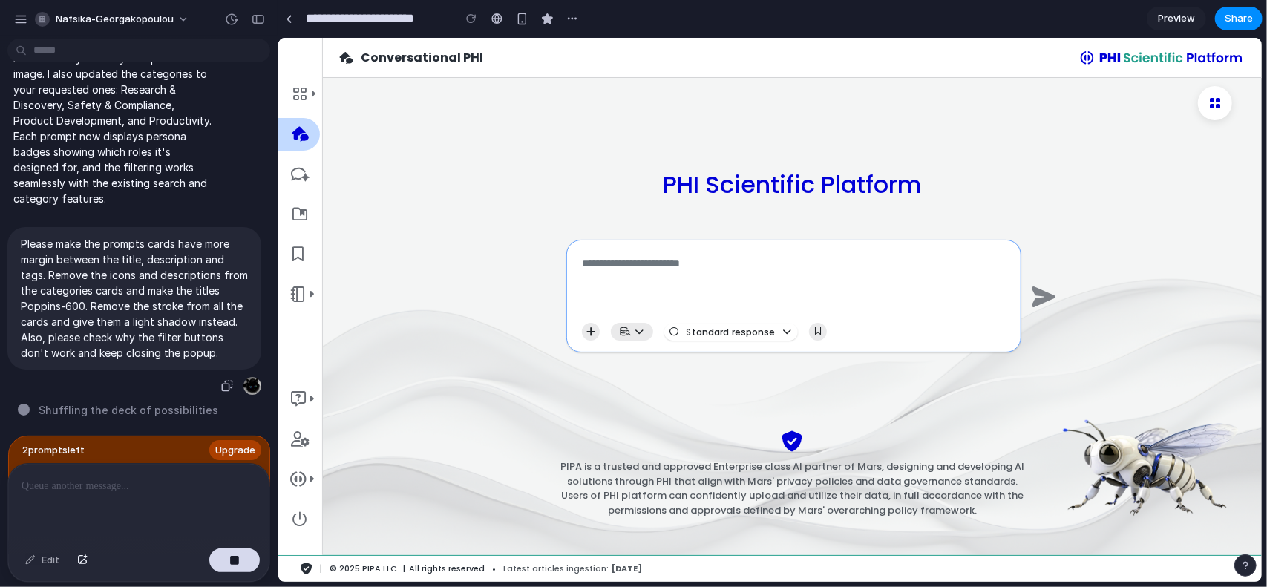
click at [135, 315] on p "Please make the prompts cards have more margin between the title, description a…" at bounding box center [134, 298] width 227 height 125
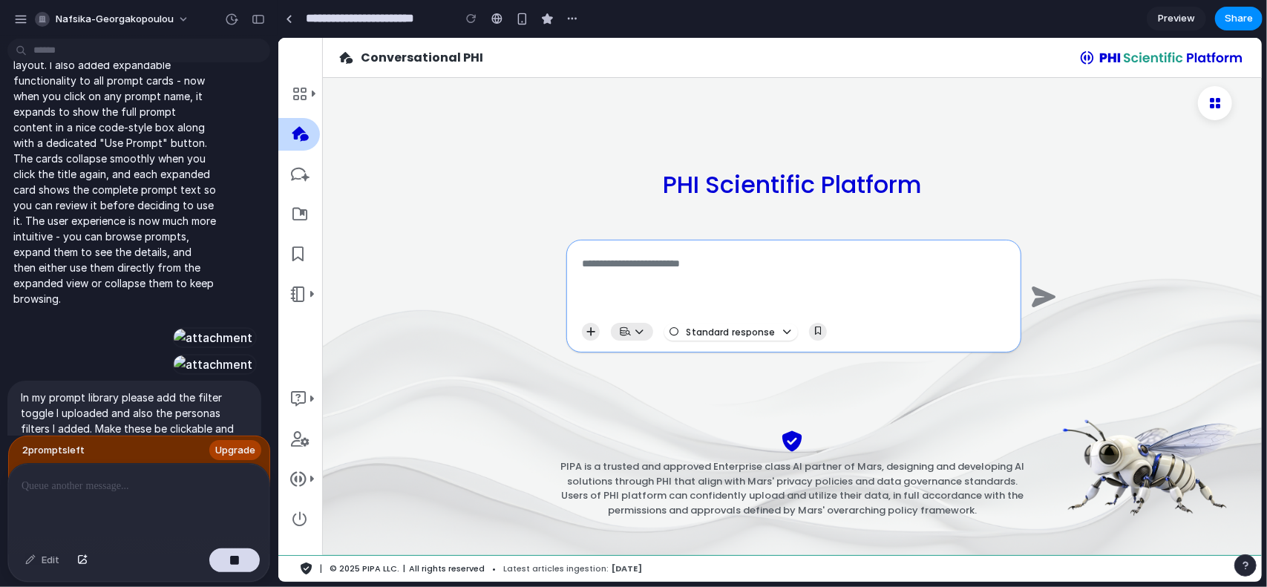
scroll to position [3645, 0]
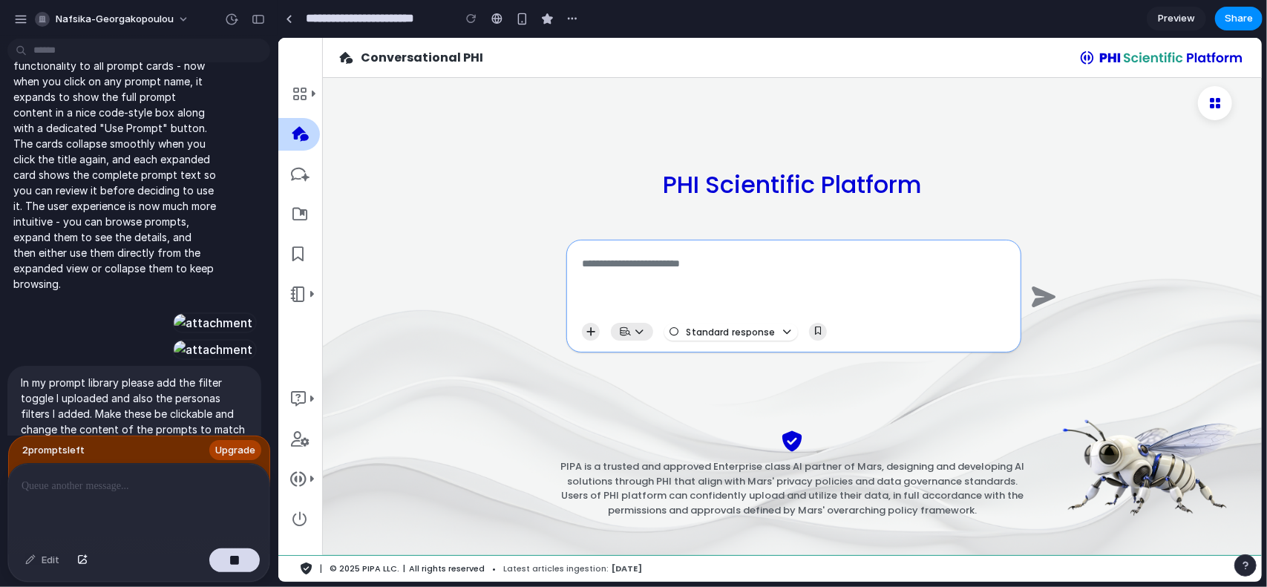
click at [221, 360] on div at bounding box center [213, 349] width 82 height 21
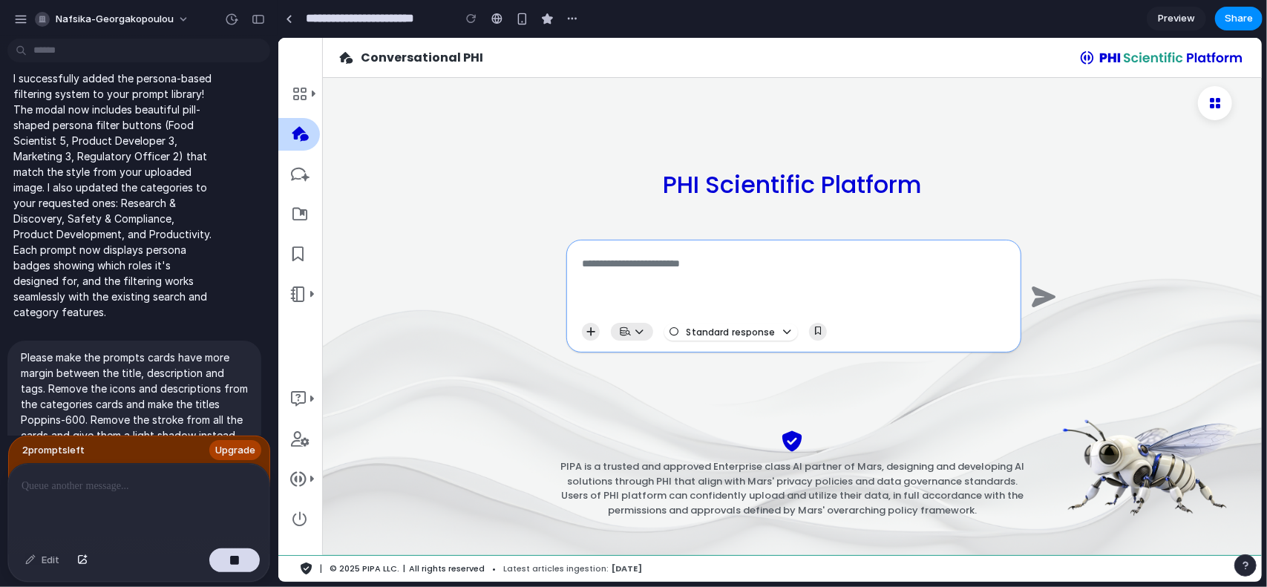
scroll to position [4339, 0]
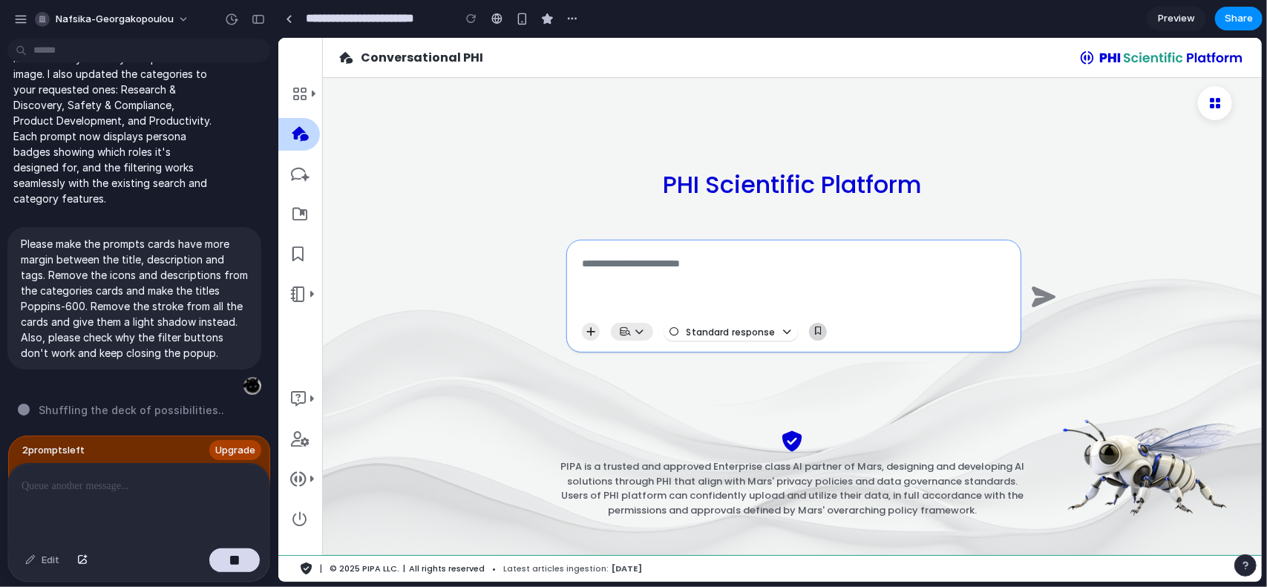
click at [810, 327] on button "button" at bounding box center [817, 331] width 18 height 18
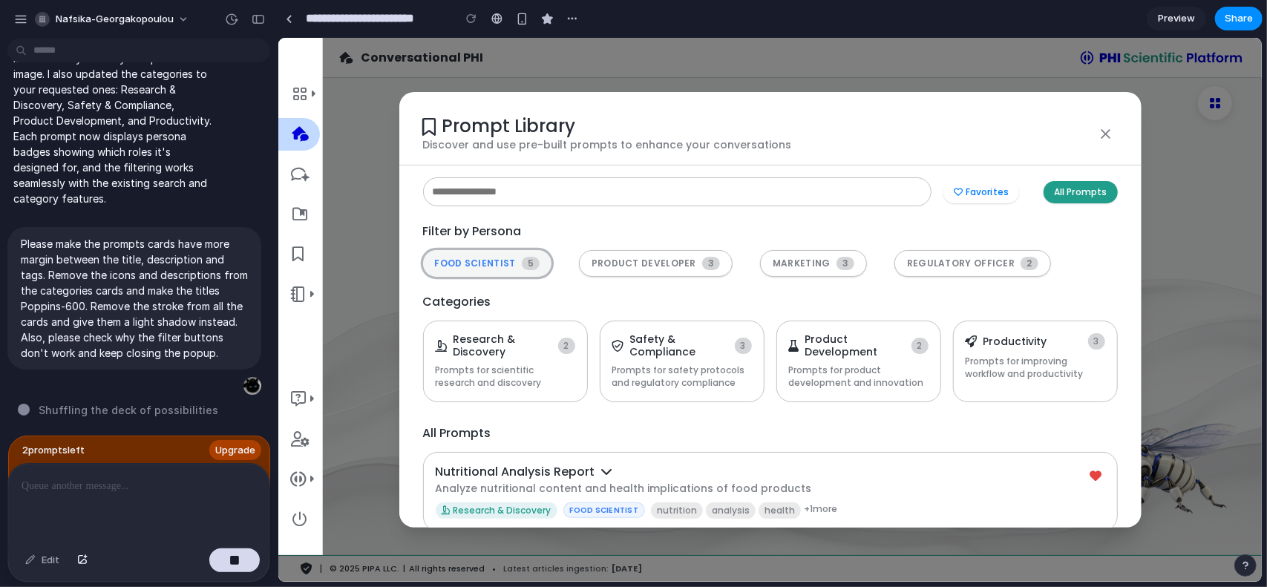
click at [494, 263] on span "FOOD SCIENTIST" at bounding box center [474, 263] width 81 height 10
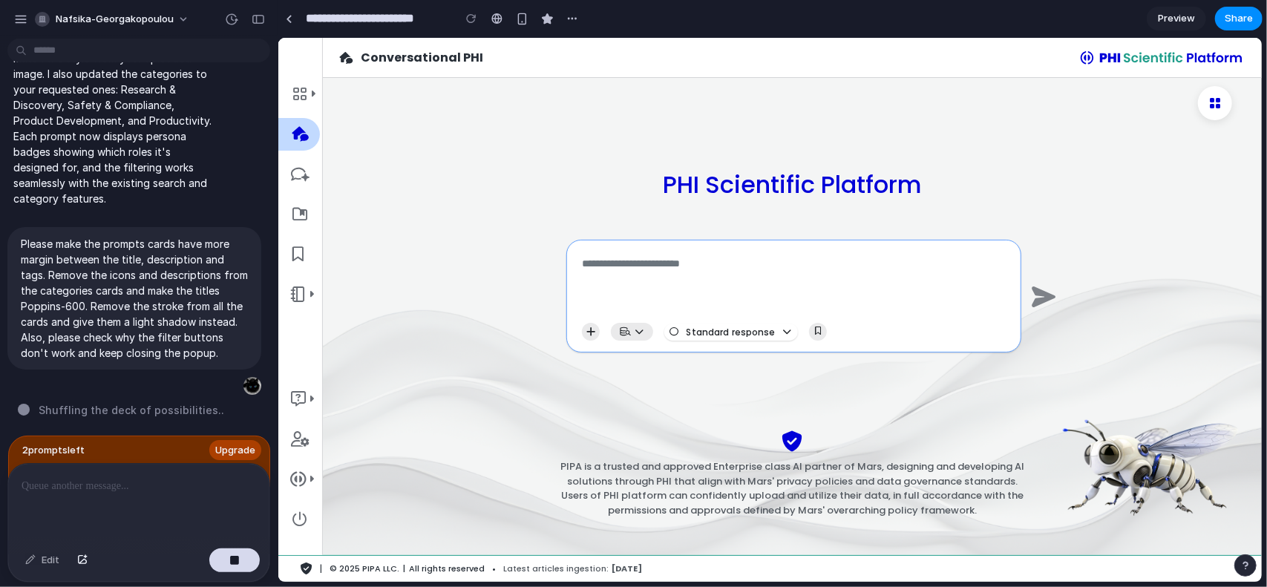
scroll to position [0, 0]
click at [240, 445] on span "Upgrade" at bounding box center [235, 450] width 40 height 15
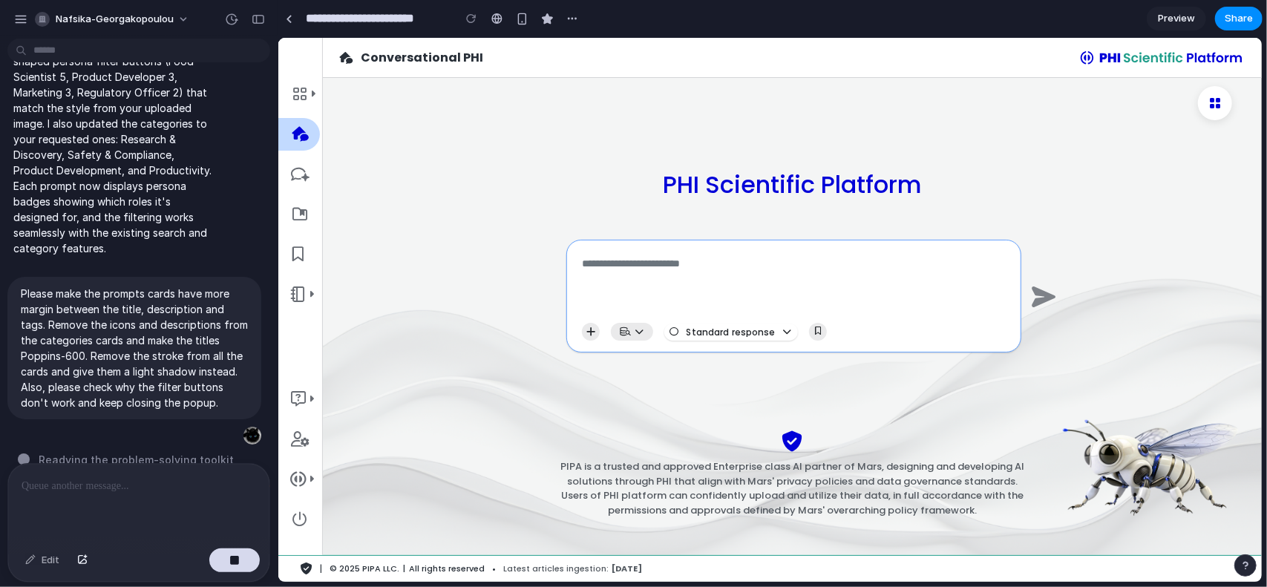
scroll to position [4310, 0]
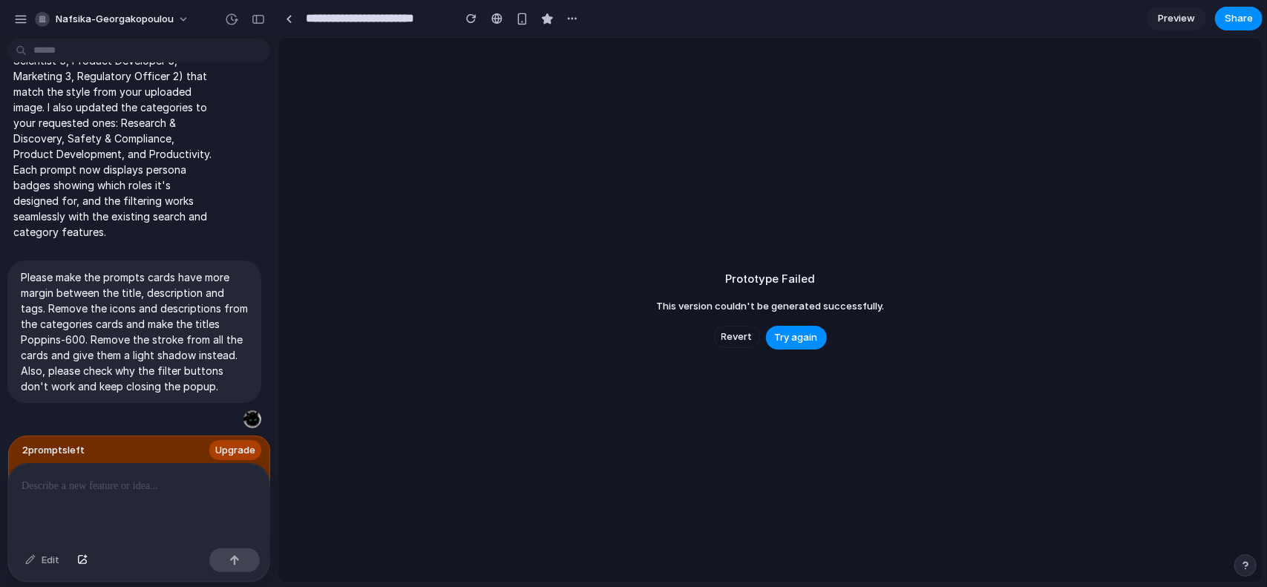
scroll to position [4304, 0]
click at [797, 339] on span "Try again" at bounding box center [796, 337] width 43 height 15
click at [751, 335] on span "Revert" at bounding box center [736, 337] width 31 height 15
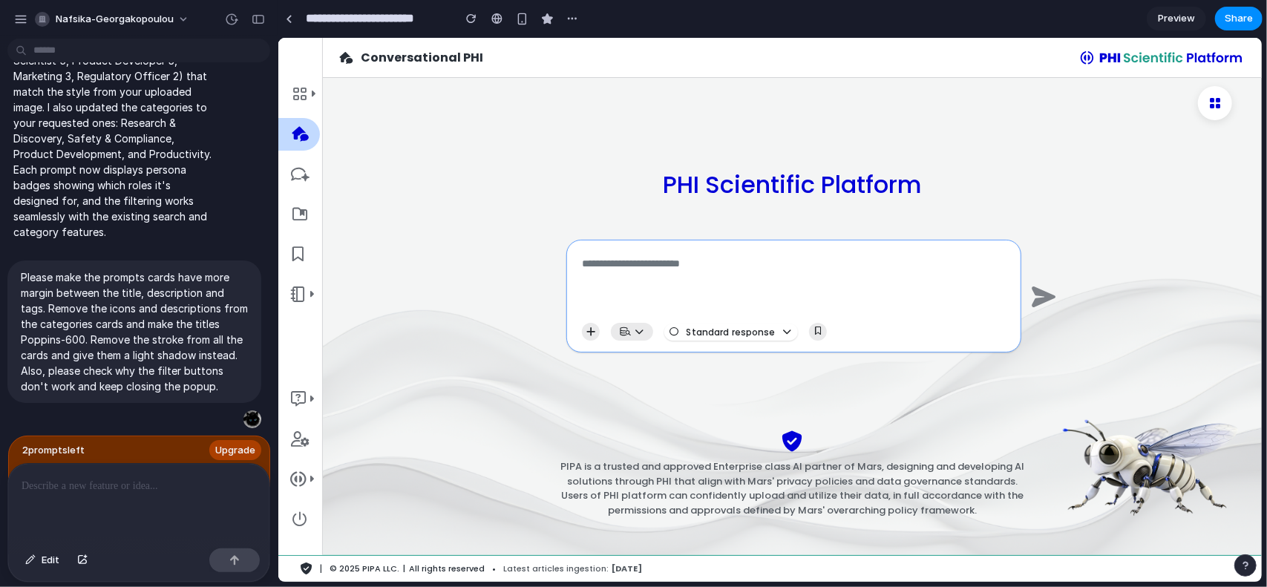
scroll to position [0, 0]
click at [814, 330] on icon "button" at bounding box center [817, 331] width 6 height 8
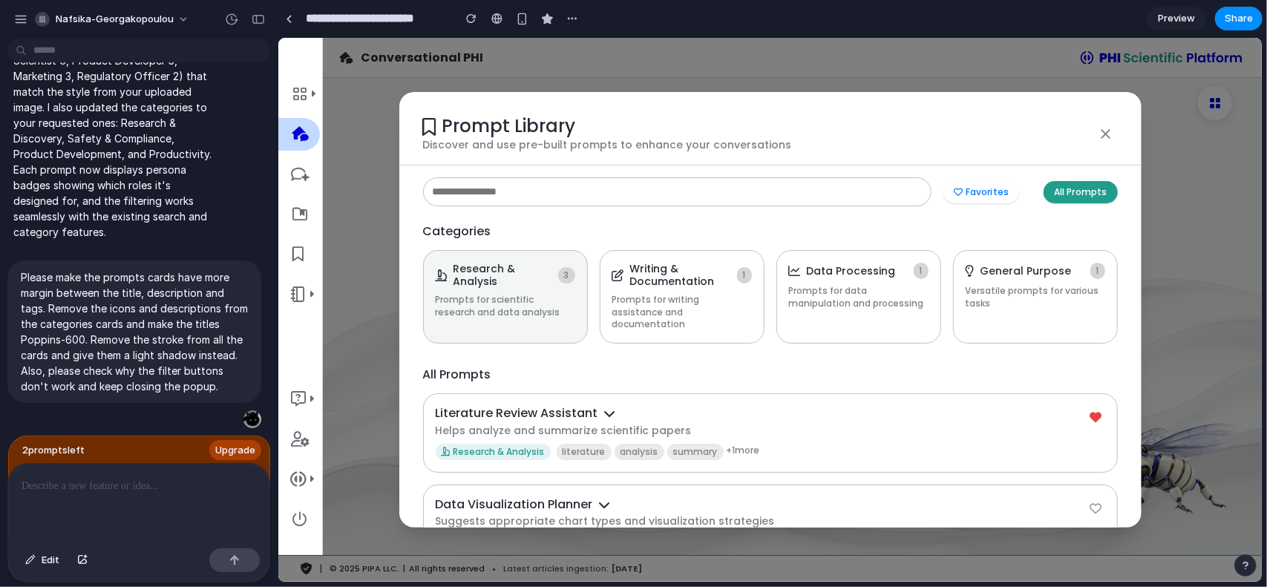
click at [478, 274] on h4 "Research & Analysis" at bounding box center [502, 274] width 99 height 25
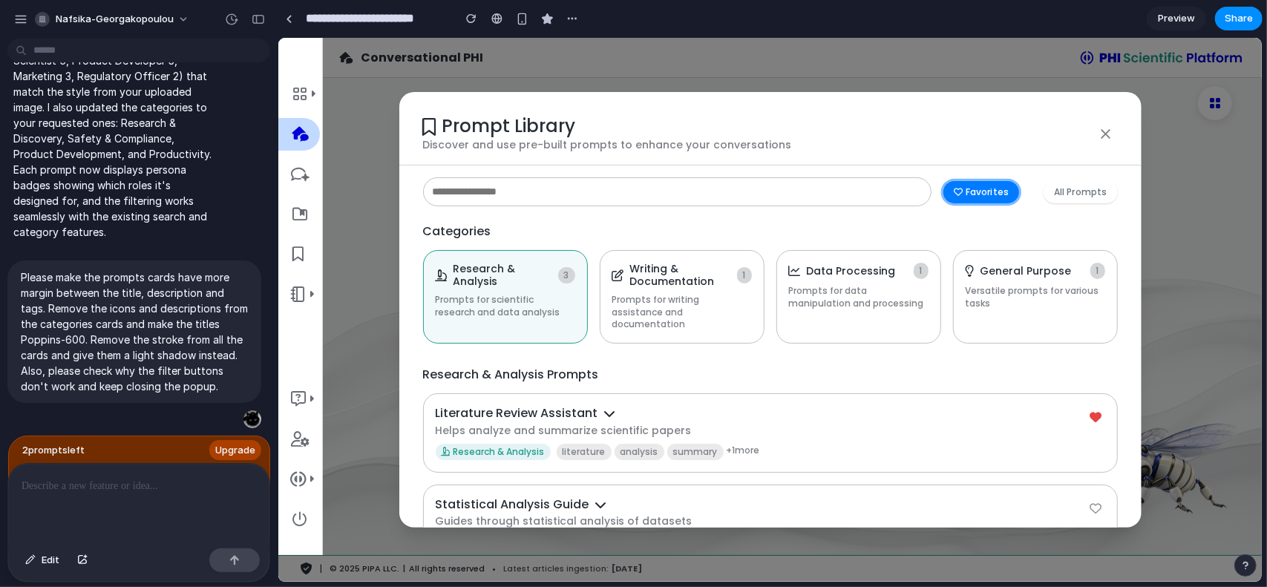
click at [974, 191] on button "Favorites" at bounding box center [981, 191] width 76 height 22
